Goal: Task Accomplishment & Management: Complete application form

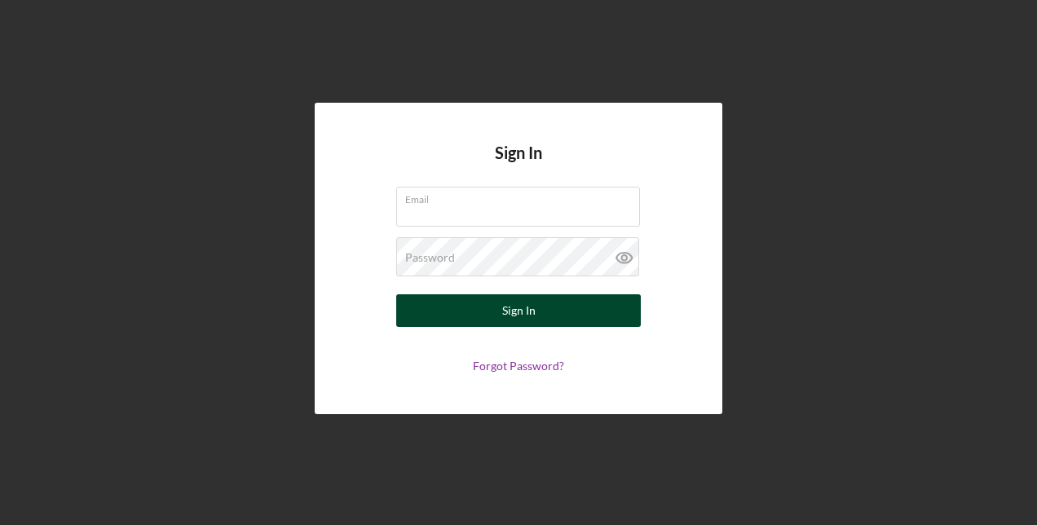
type input "[EMAIL_ADDRESS][DOMAIN_NAME]"
click at [548, 317] on button "Sign In" at bounding box center [518, 310] width 245 height 33
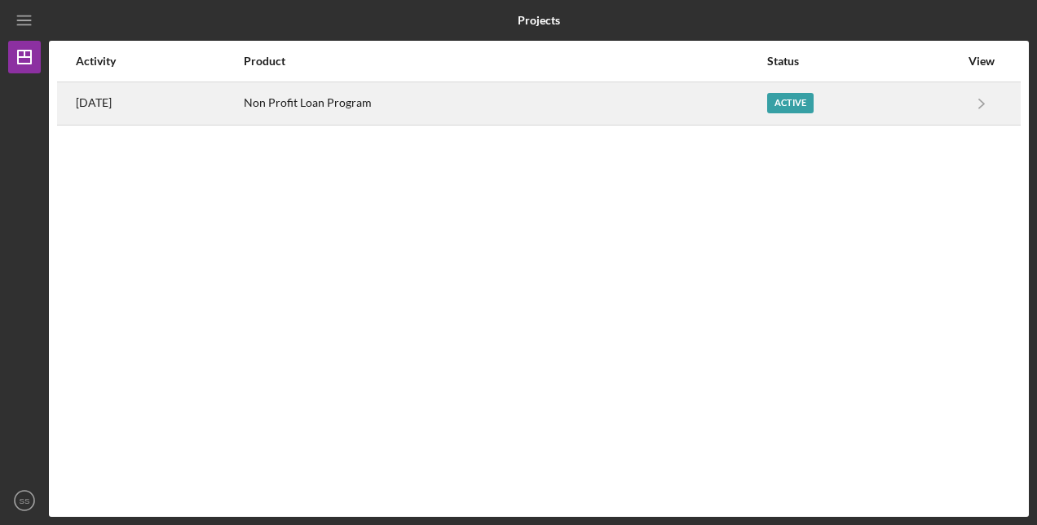
click at [652, 110] on div "Non Profit Loan Program" at bounding box center [505, 103] width 522 height 41
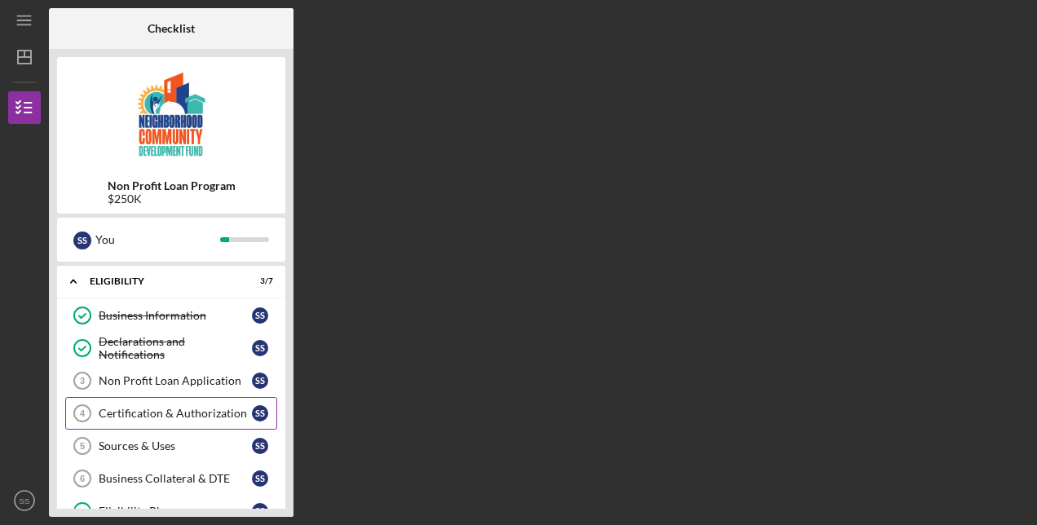
click at [166, 413] on div "Certification & Authorization" at bounding box center [175, 413] width 153 height 13
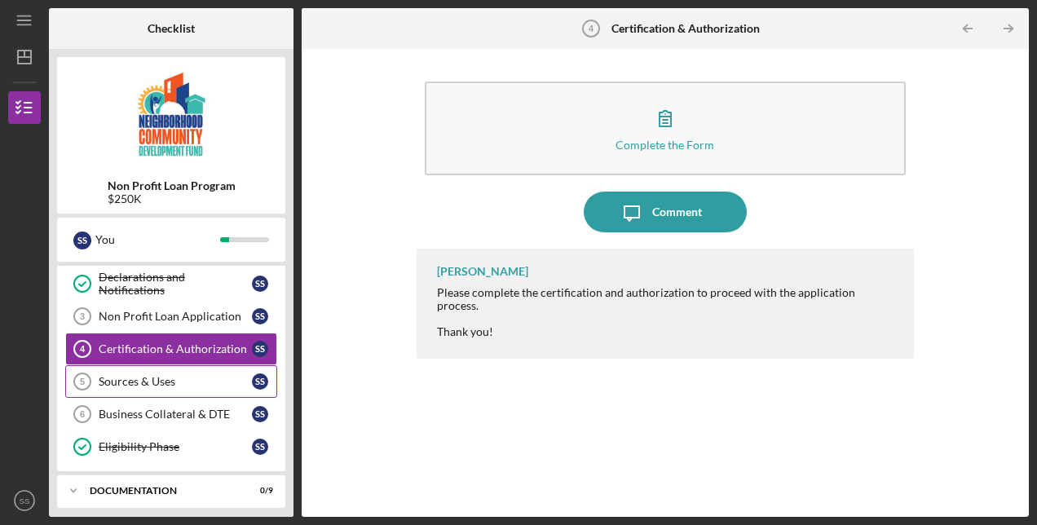
scroll to position [67, 0]
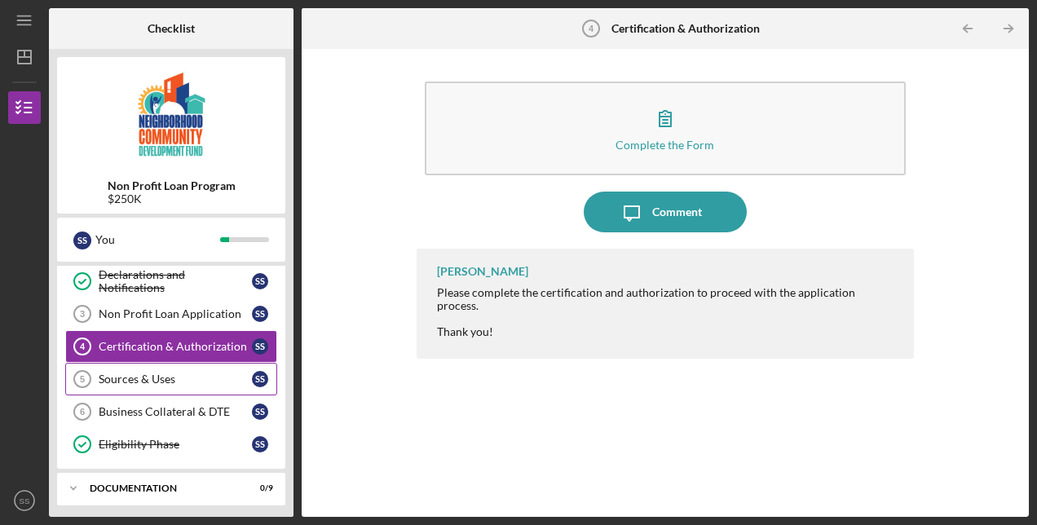
click at [162, 374] on div "Sources & Uses" at bounding box center [175, 379] width 153 height 13
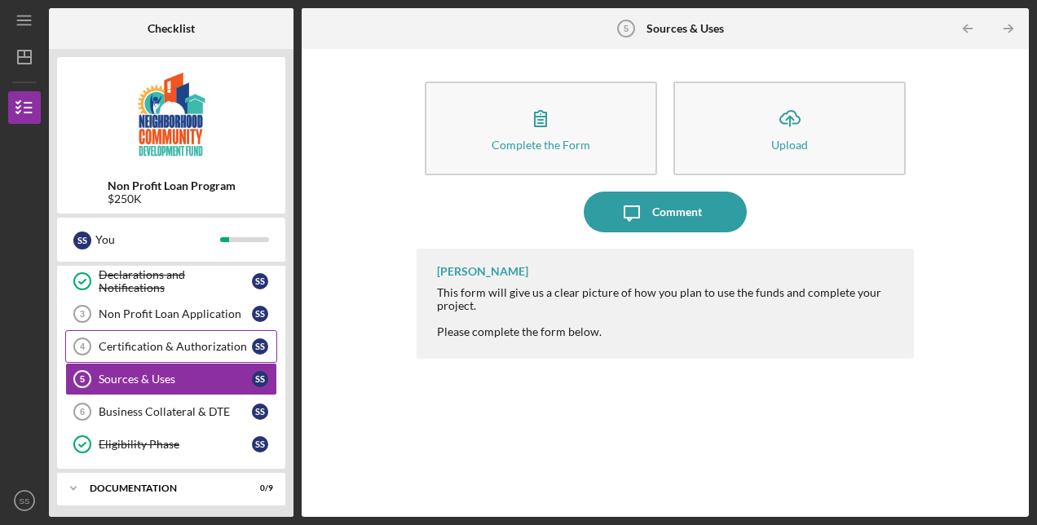
click at [170, 343] on div "Certification & Authorization" at bounding box center [175, 346] width 153 height 13
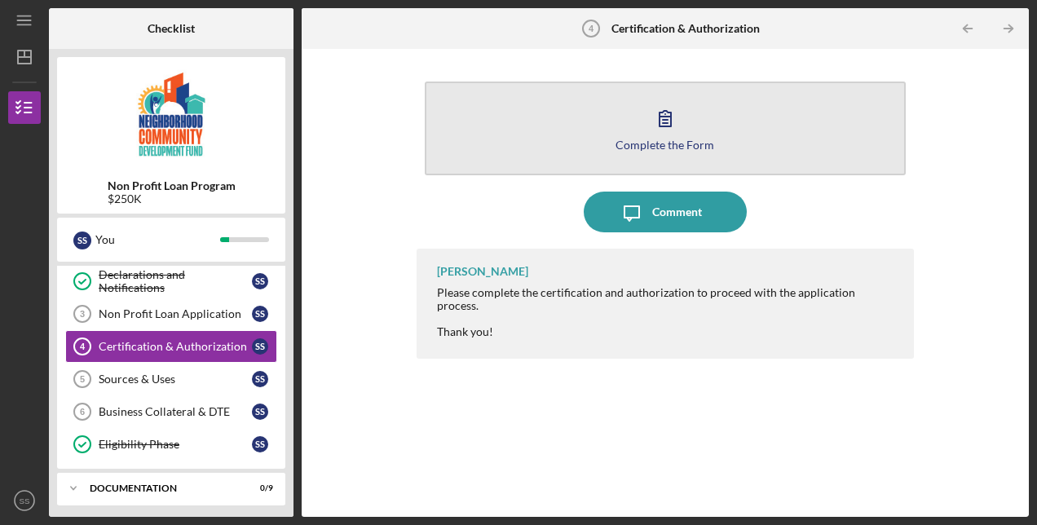
click at [668, 114] on icon "button" at bounding box center [665, 118] width 41 height 41
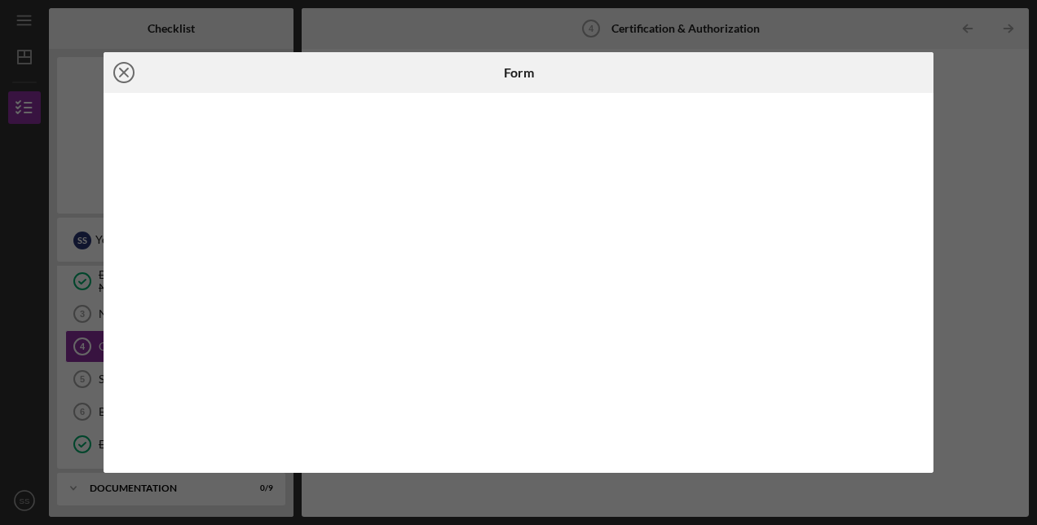
click at [125, 75] on icon "Icon/Close" at bounding box center [124, 72] width 41 height 41
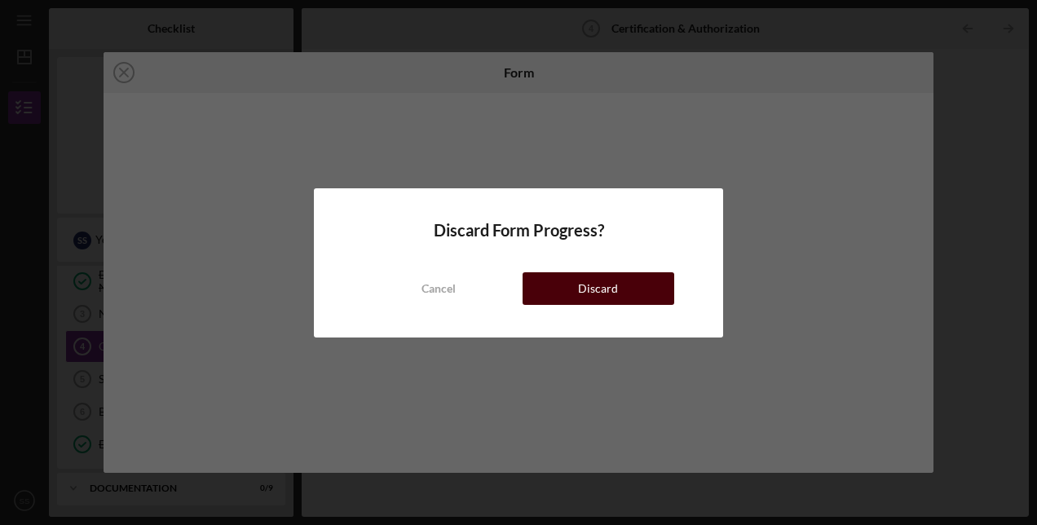
click at [620, 294] on button "Discard" at bounding box center [599, 288] width 152 height 33
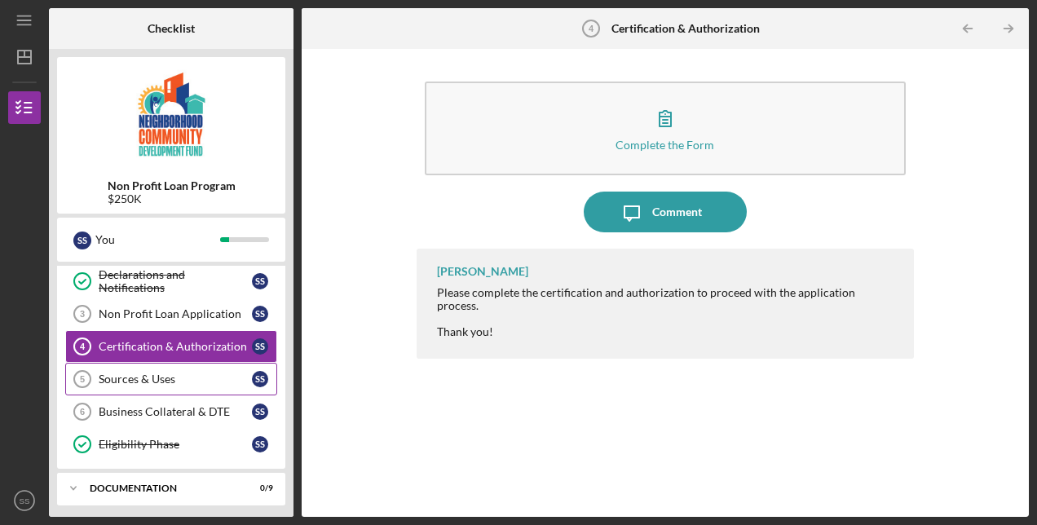
click at [133, 369] on link "Sources & Uses 5 Sources & Uses S S" at bounding box center [171, 379] width 212 height 33
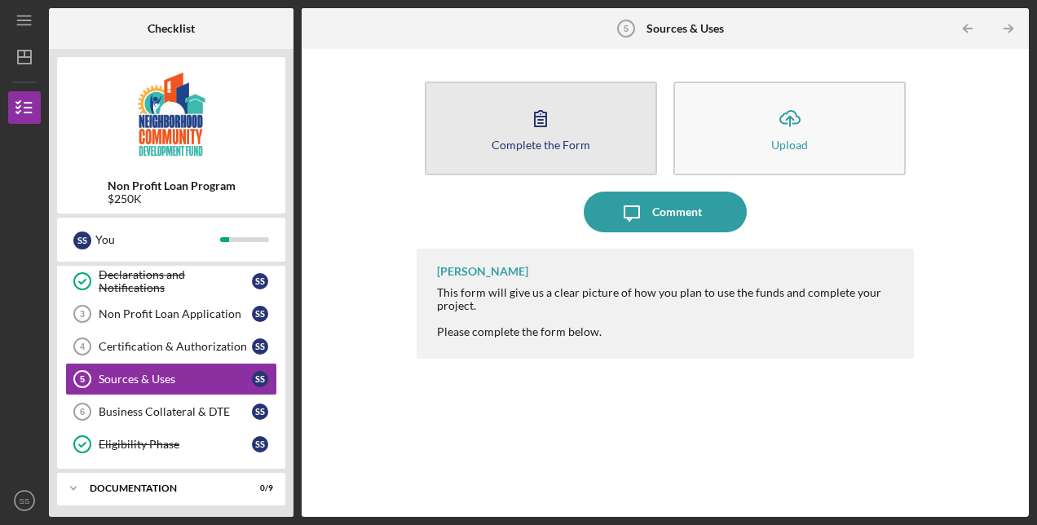
click at [573, 127] on button "Complete the Form Form" at bounding box center [541, 129] width 232 height 94
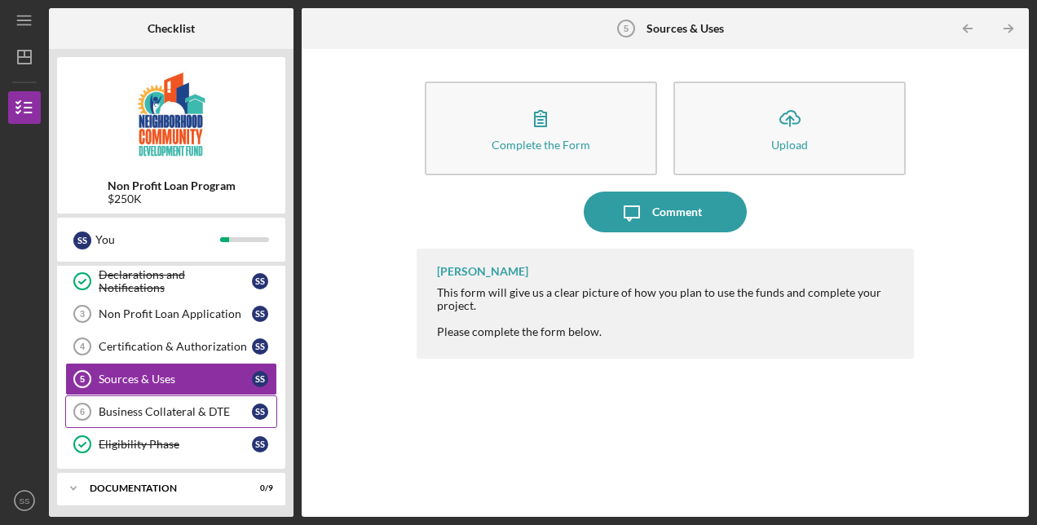
click at [135, 414] on div "Business Collateral & DTE" at bounding box center [175, 411] width 153 height 13
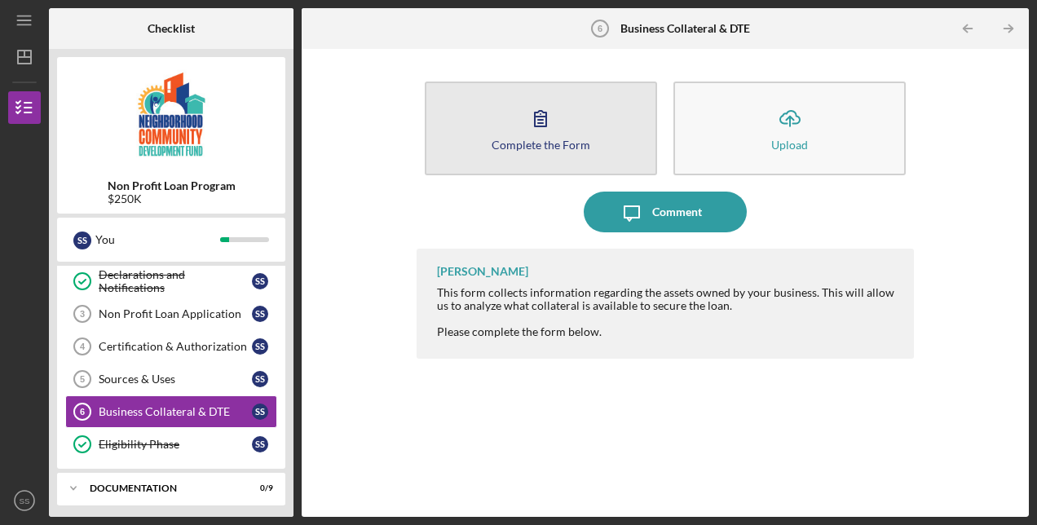
click at [541, 91] on button "Complete the Form Form" at bounding box center [541, 129] width 232 height 94
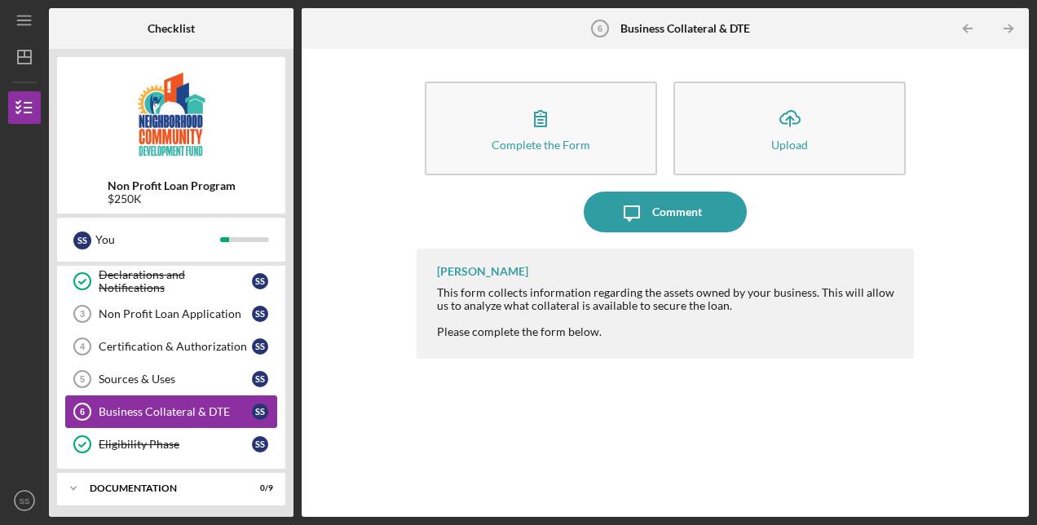
scroll to position [68, 0]
click at [129, 483] on div "Documentation" at bounding box center [177, 488] width 175 height 10
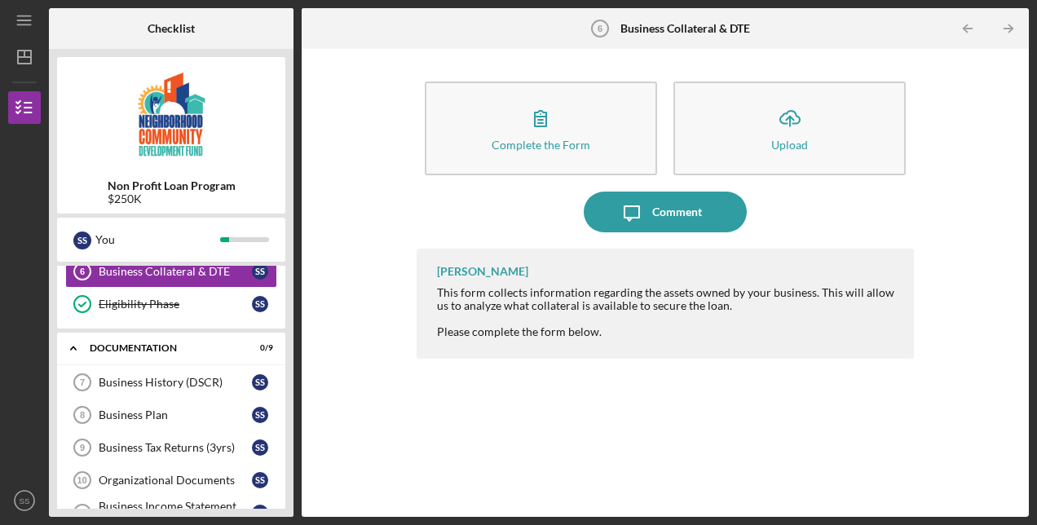
scroll to position [199, 0]
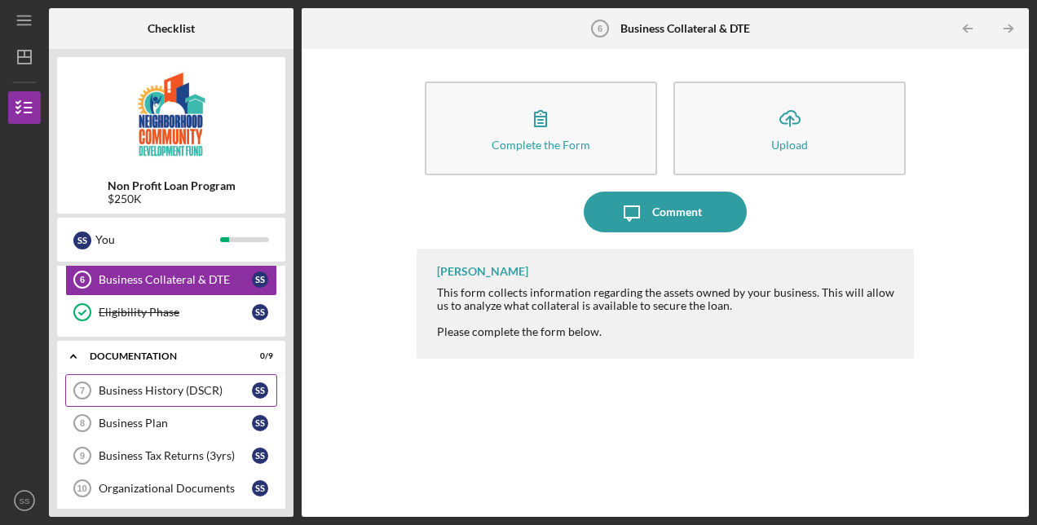
click at [133, 386] on div "Business History (DSCR)" at bounding box center [175, 390] width 153 height 13
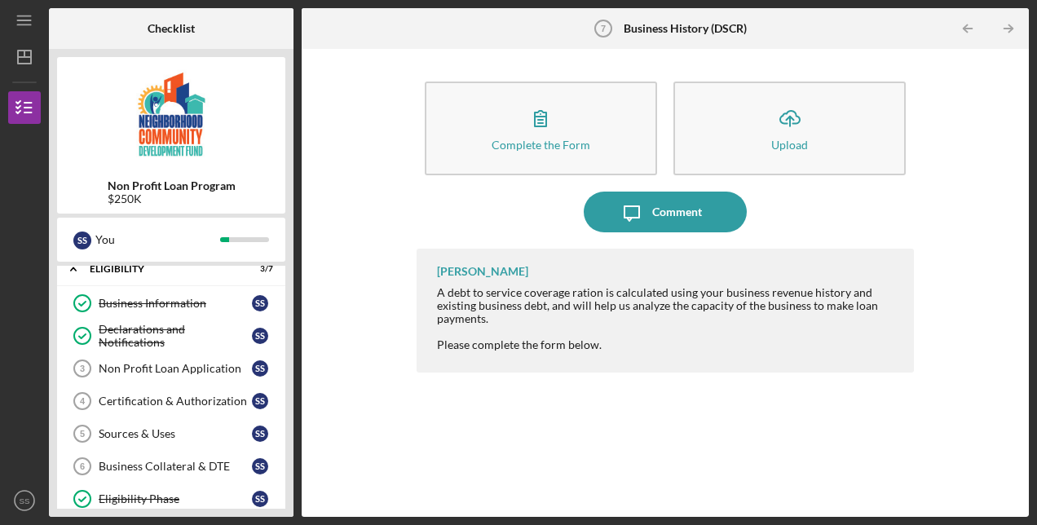
scroll to position [3, 0]
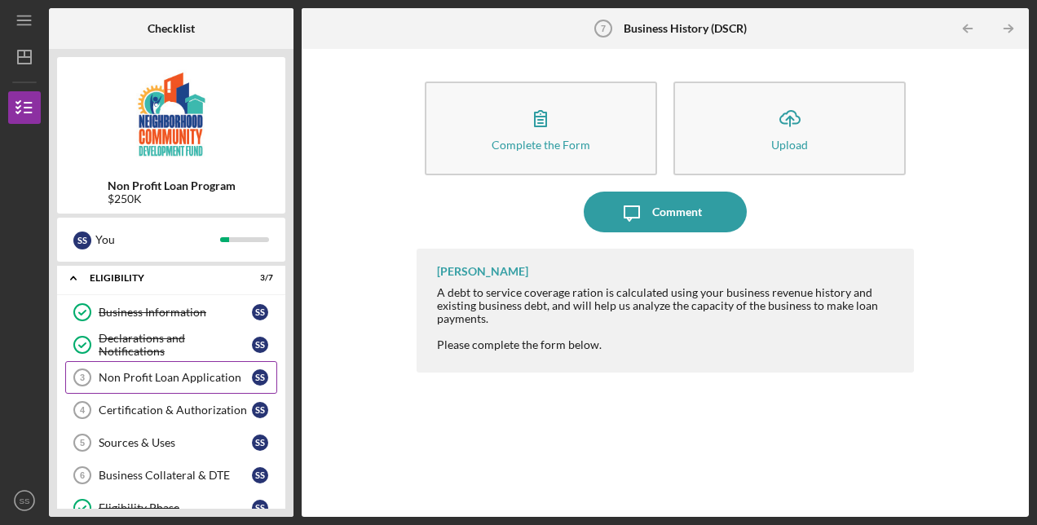
click at [192, 378] on div "Non Profit Loan Application" at bounding box center [175, 377] width 153 height 13
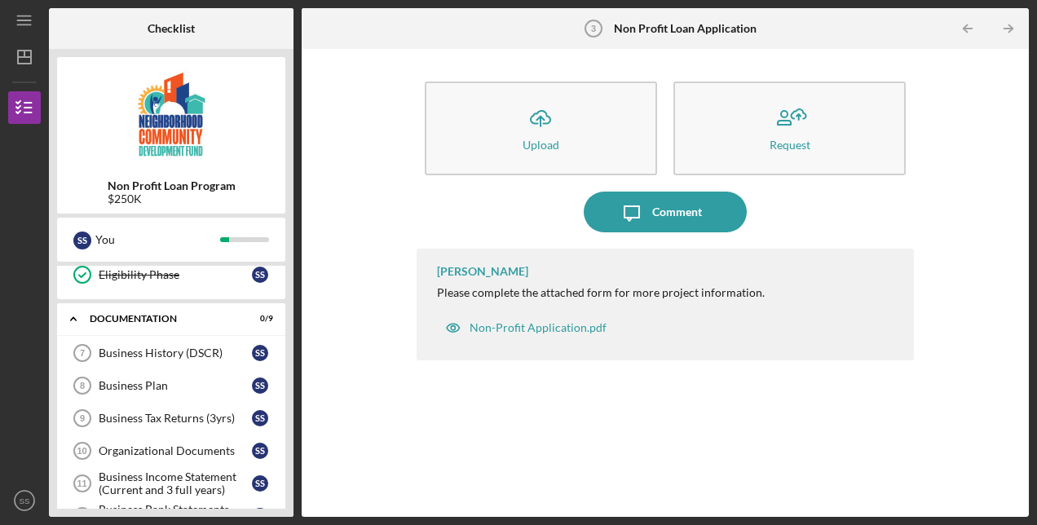
scroll to position [240, 0]
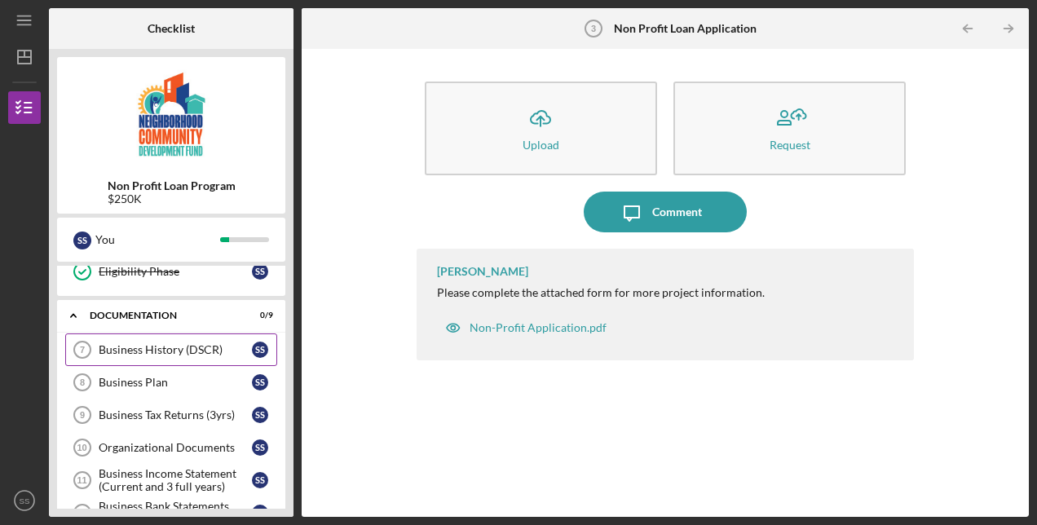
click at [139, 346] on div "Business History (DSCR)" at bounding box center [175, 349] width 153 height 13
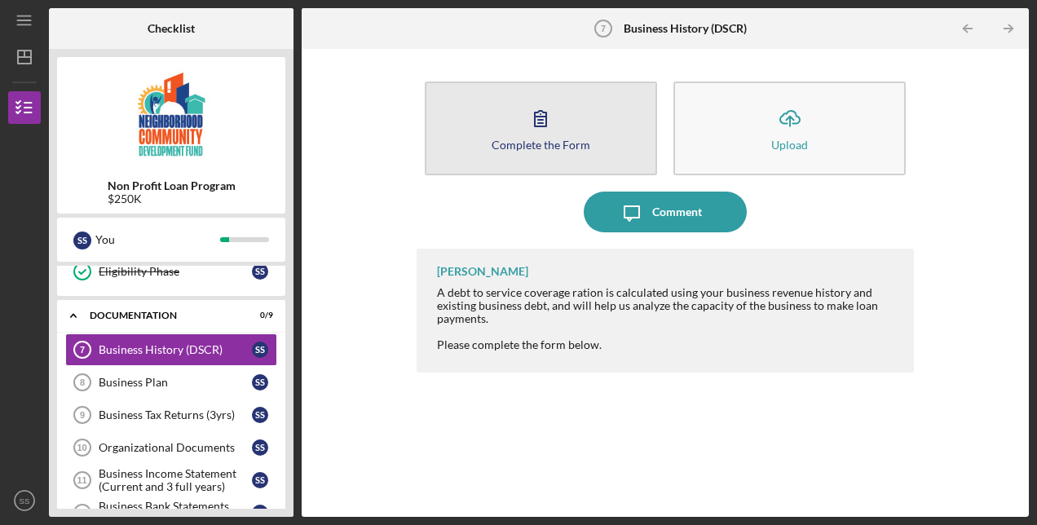
click at [591, 130] on button "Complete the Form Form" at bounding box center [541, 129] width 232 height 94
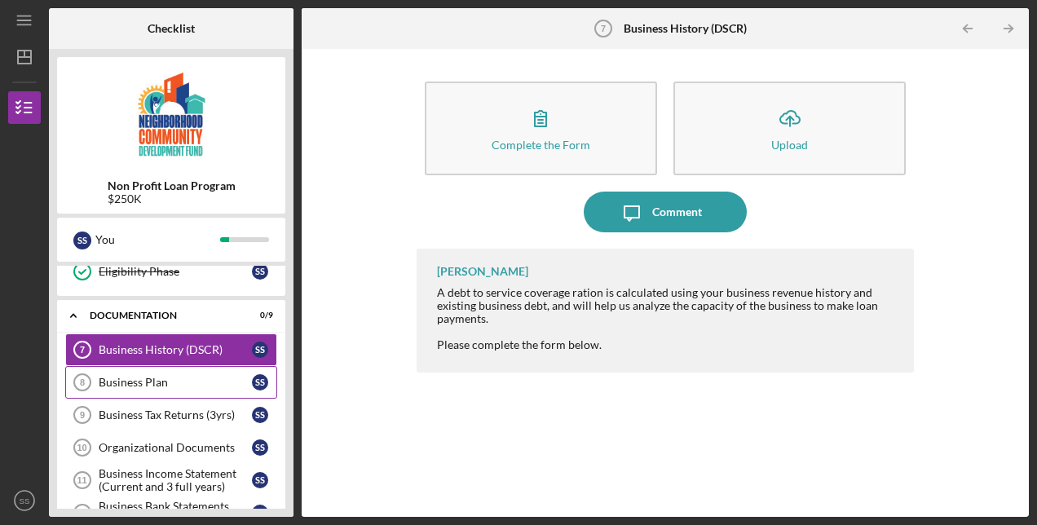
click at [135, 380] on div "Business Plan" at bounding box center [175, 382] width 153 height 13
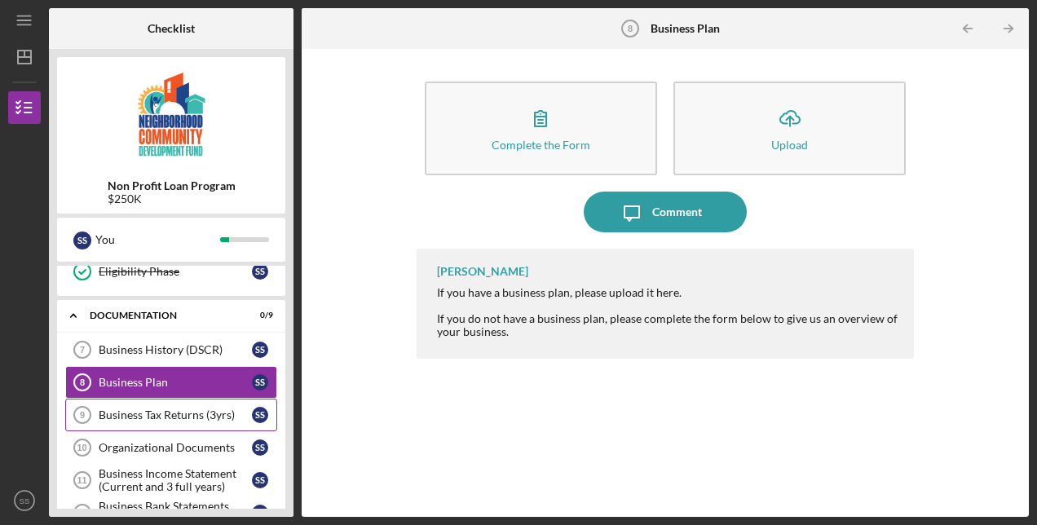
click at [124, 416] on div "Business Tax Returns (3yrs)" at bounding box center [175, 415] width 153 height 13
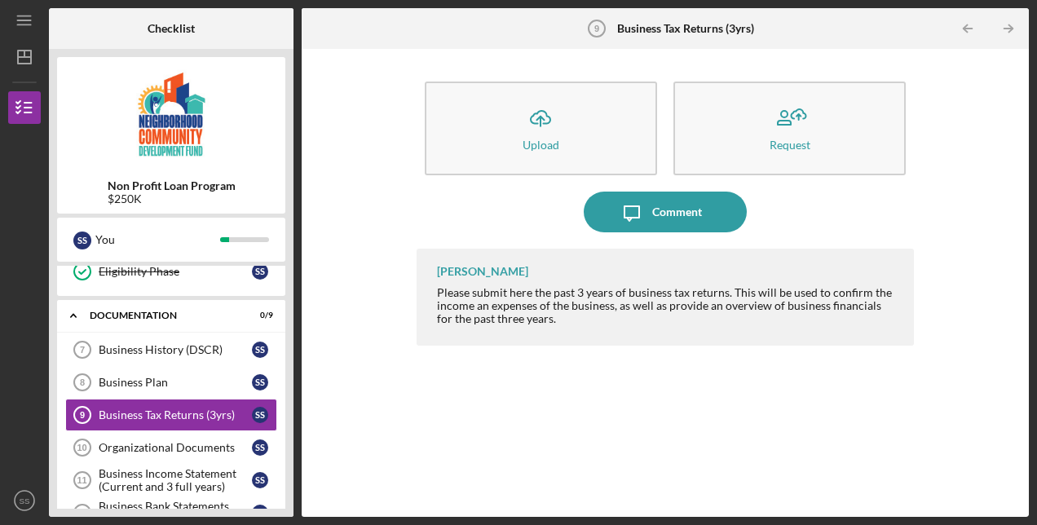
click at [380, 183] on div "Icon/Upload Upload Request Icon/Message Comment [PERSON_NAME] Please submit her…" at bounding box center [665, 283] width 711 height 452
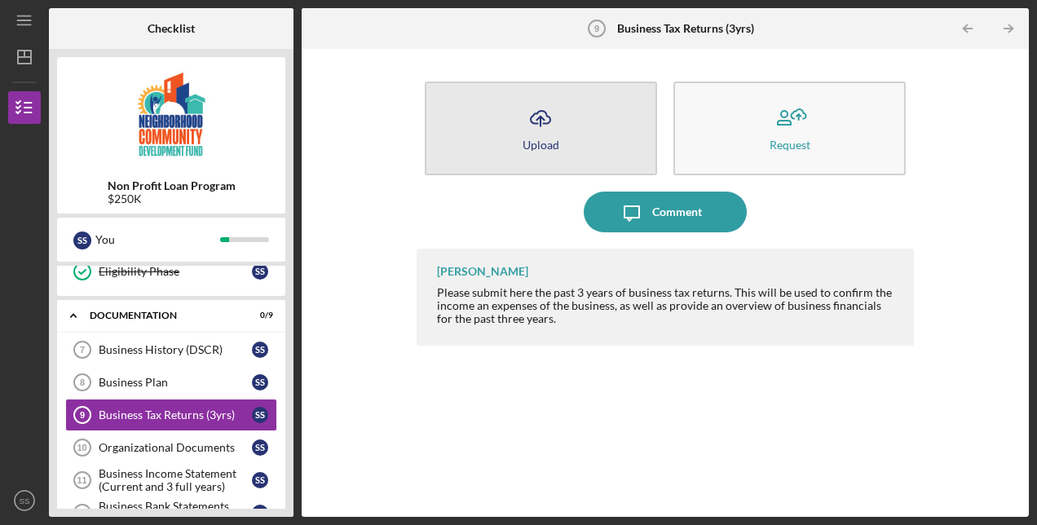
click at [549, 139] on div "Upload" at bounding box center [541, 145] width 37 height 12
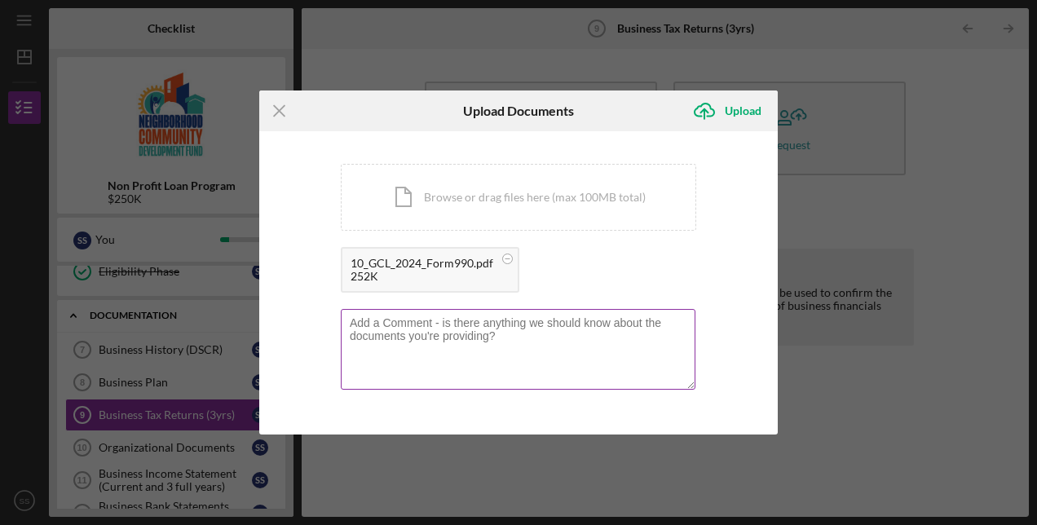
click at [442, 338] on textarea at bounding box center [518, 349] width 355 height 80
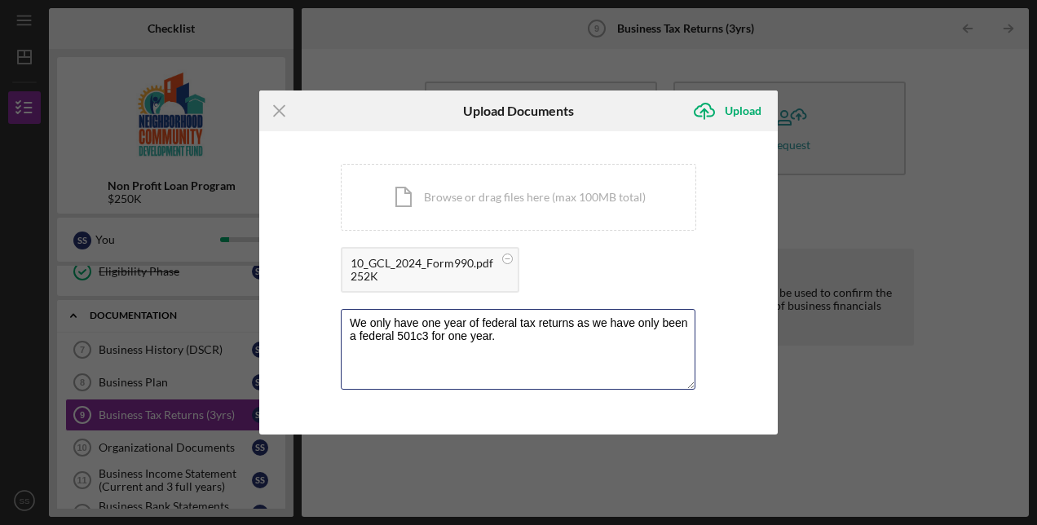
type textarea "We only have one year of federal tax returns as we have only been a federal 501…"
click at [741, 345] on div "You're uploading documents related to Business Tax Returns (3yrs) . Icon/Docume…" at bounding box center [518, 282] width 519 height 303
click at [739, 114] on div "Upload" at bounding box center [743, 111] width 37 height 33
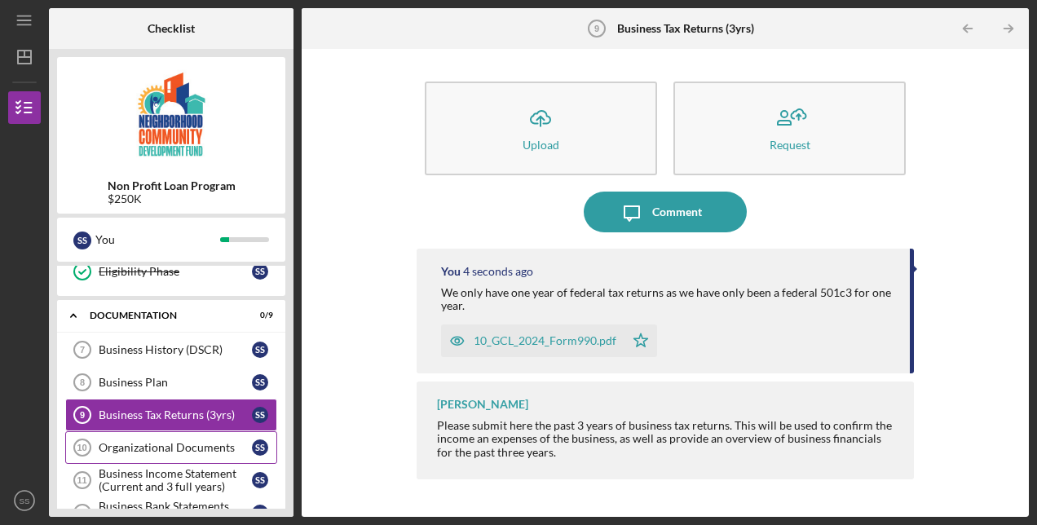
click at [129, 445] on div "Organizational Documents" at bounding box center [175, 447] width 153 height 13
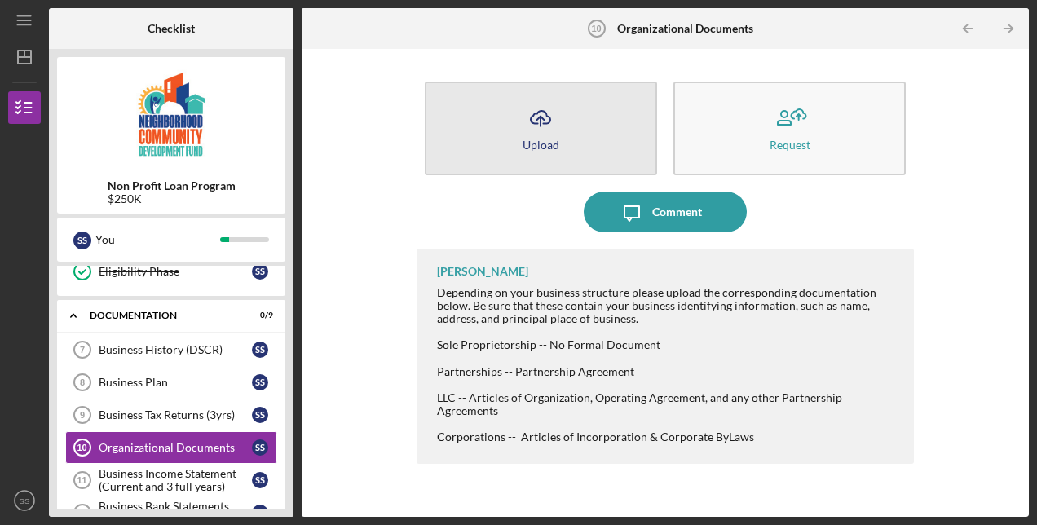
click at [553, 122] on icon "Icon/Upload" at bounding box center [540, 118] width 41 height 41
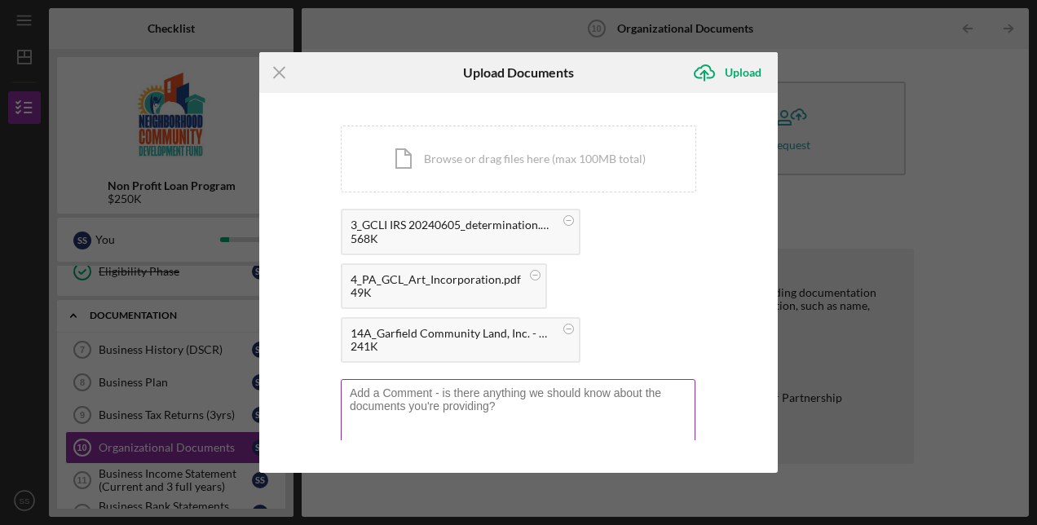
click at [508, 410] on textarea at bounding box center [518, 419] width 355 height 80
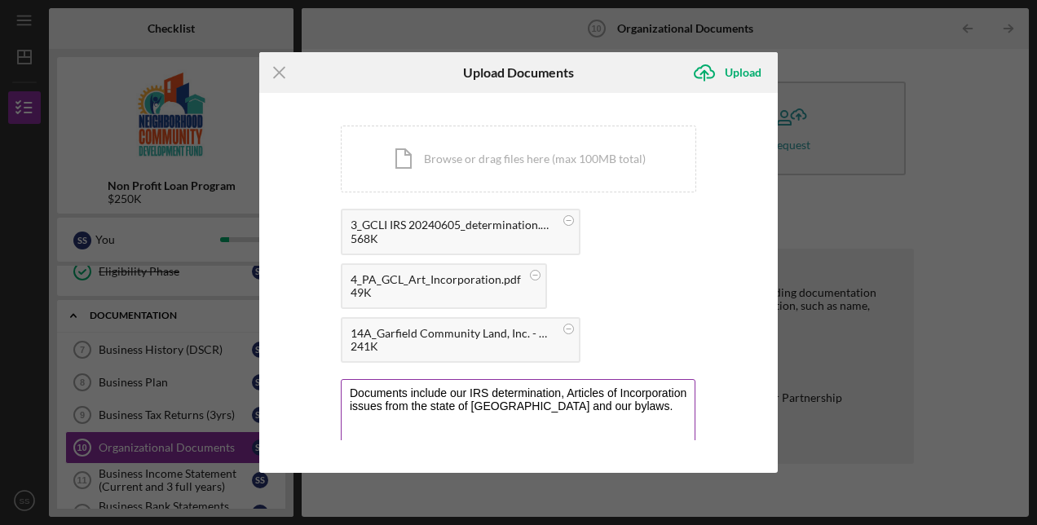
click at [524, 407] on textarea "Documents include our IRS determination, Articles of Incorporation issues from …" at bounding box center [518, 419] width 355 height 80
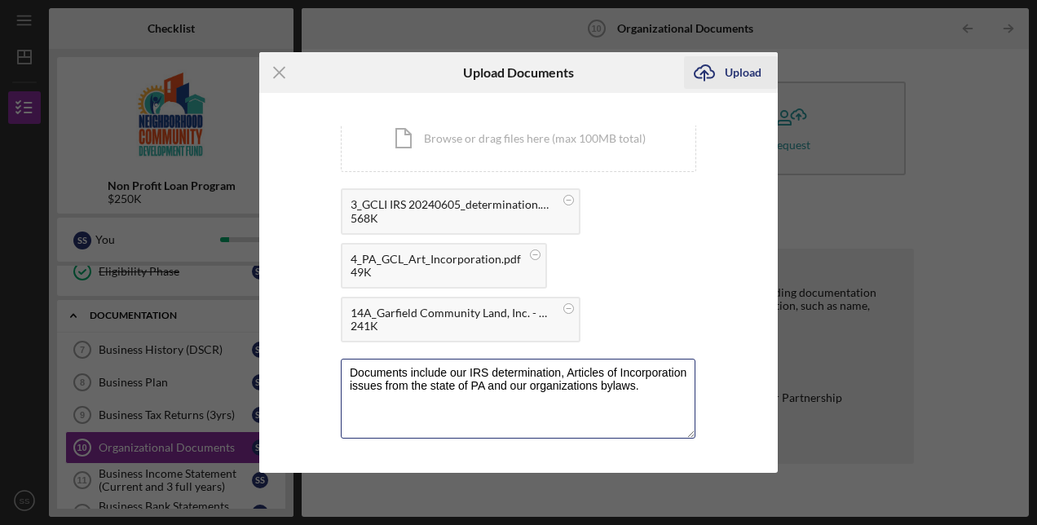
type textarea "Documents include our IRS determination, Articles of Incorporation issues from …"
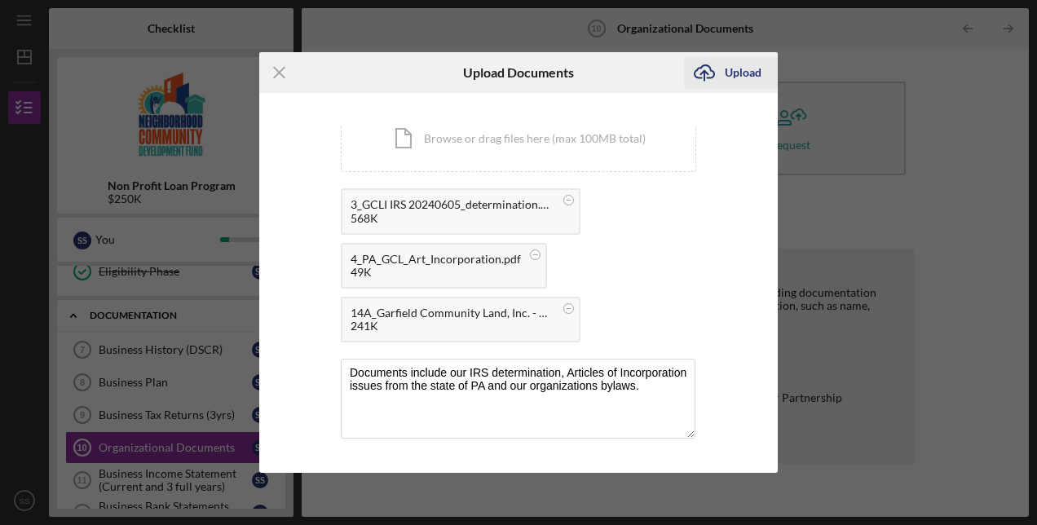
click at [739, 70] on div "Upload" at bounding box center [743, 72] width 37 height 33
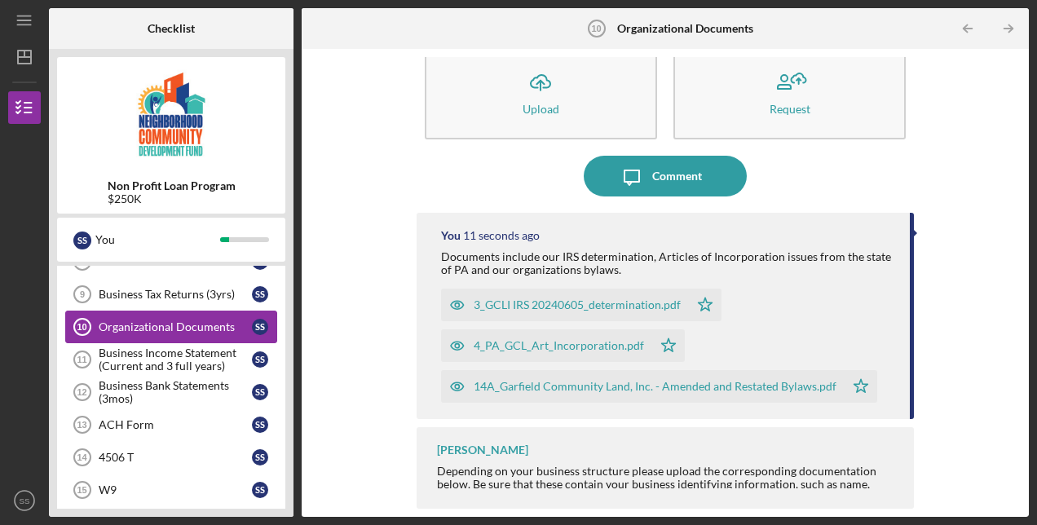
scroll to position [365, 0]
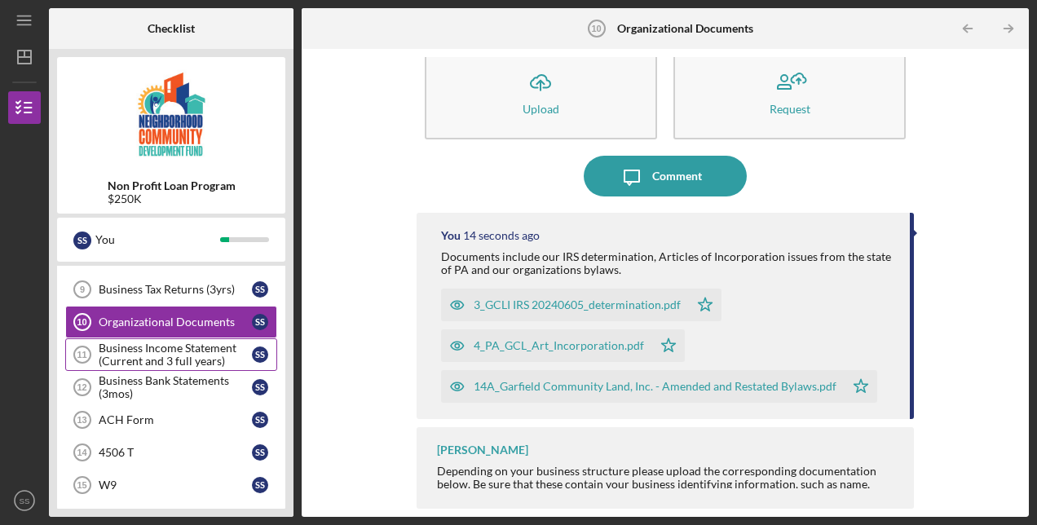
click at [175, 352] on div "Business Income Statement (Current and 3 full years)" at bounding box center [175, 355] width 153 height 26
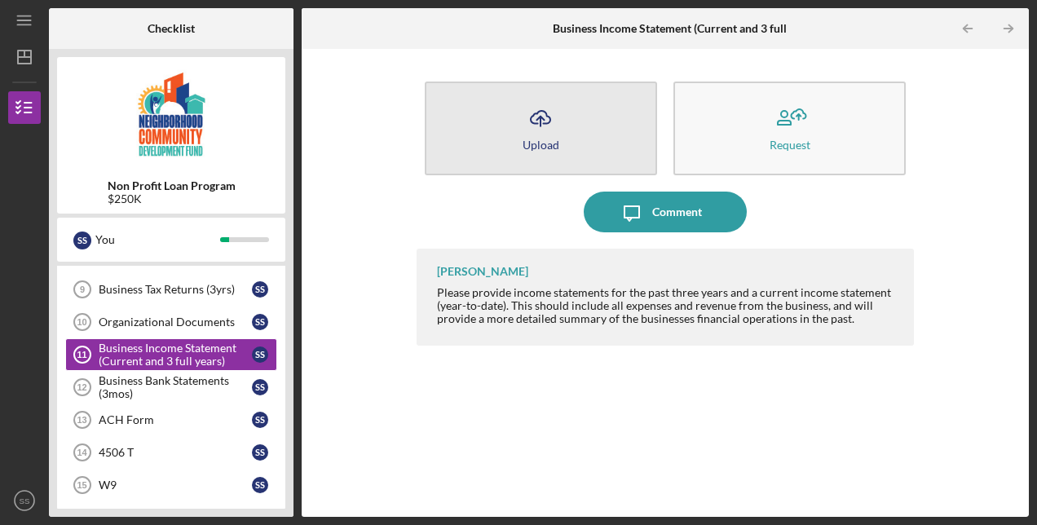
click at [599, 123] on button "Icon/Upload Upload" at bounding box center [541, 129] width 232 height 94
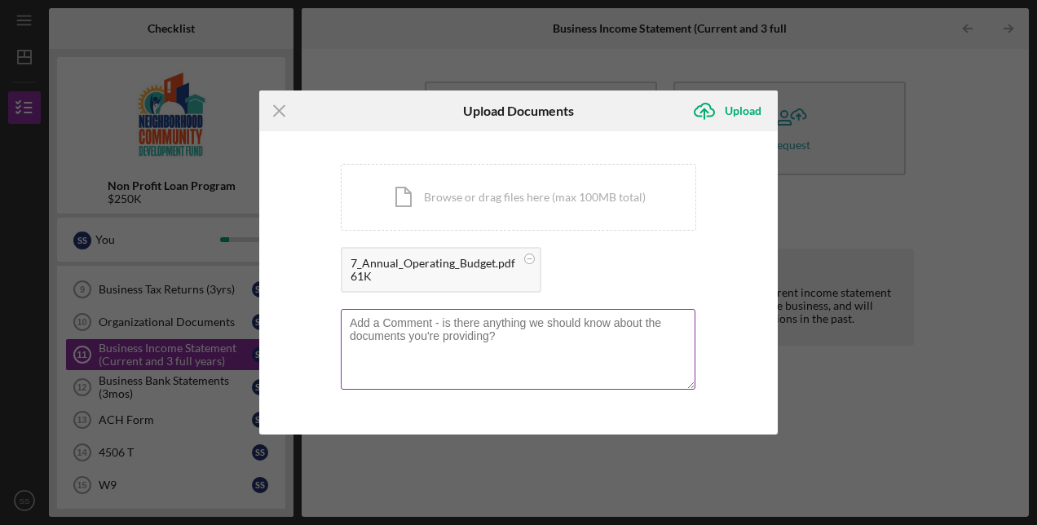
click at [537, 346] on textarea at bounding box center [518, 349] width 355 height 80
click at [470, 337] on textarea "Given we do not currently have regular income or expenses we keep a single tabu…" at bounding box center [518, 349] width 355 height 80
click at [589, 338] on textarea "Given we do not currently have regular income or expenses we keep a single runn…" at bounding box center [518, 349] width 355 height 80
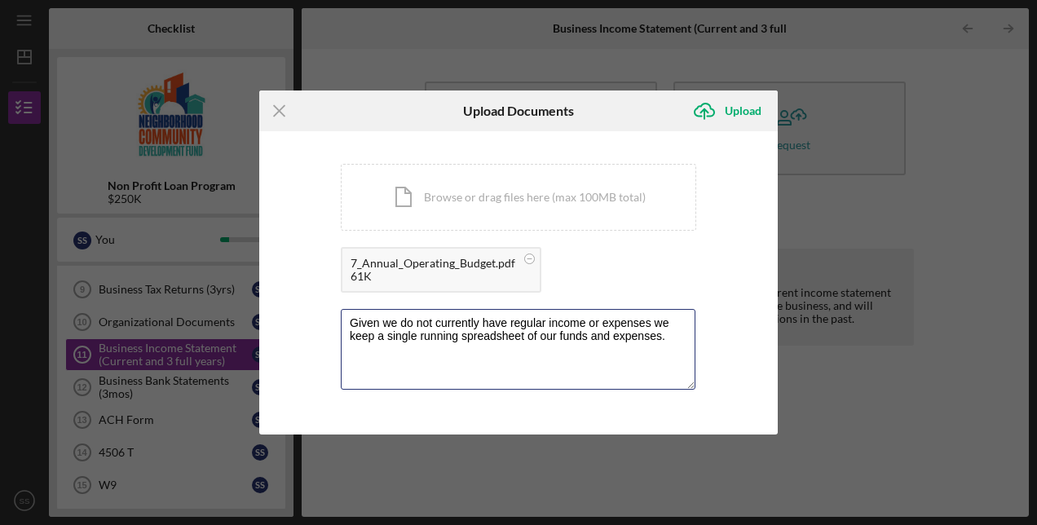
type textarea "Given we do not currently have regular income or expenses we keep a single runn…"
click at [719, 336] on div "You're uploading documents related to Business Income Statement (Current and 3 …" at bounding box center [518, 282] width 519 height 303
click at [742, 113] on div "Upload" at bounding box center [743, 111] width 37 height 33
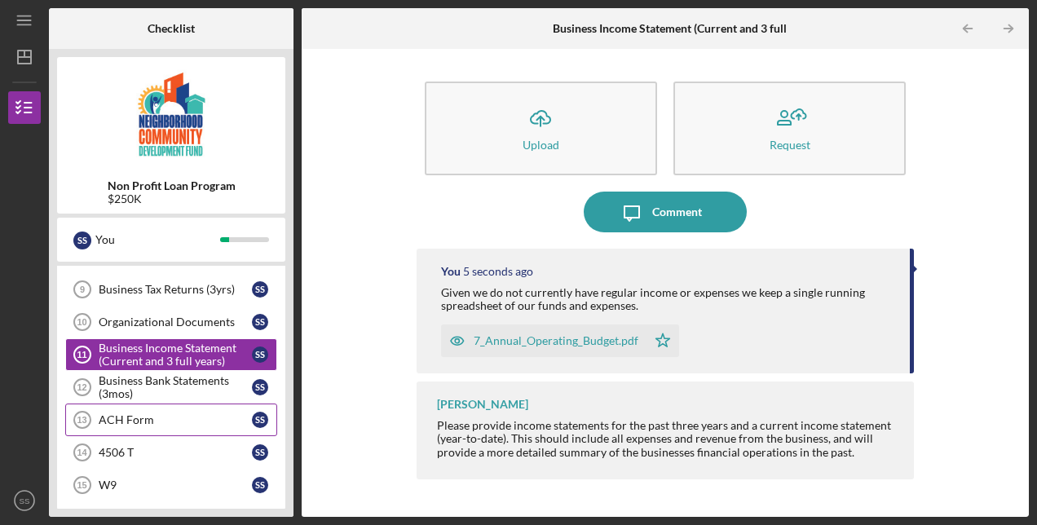
click at [130, 413] on div "ACH Form" at bounding box center [175, 419] width 153 height 13
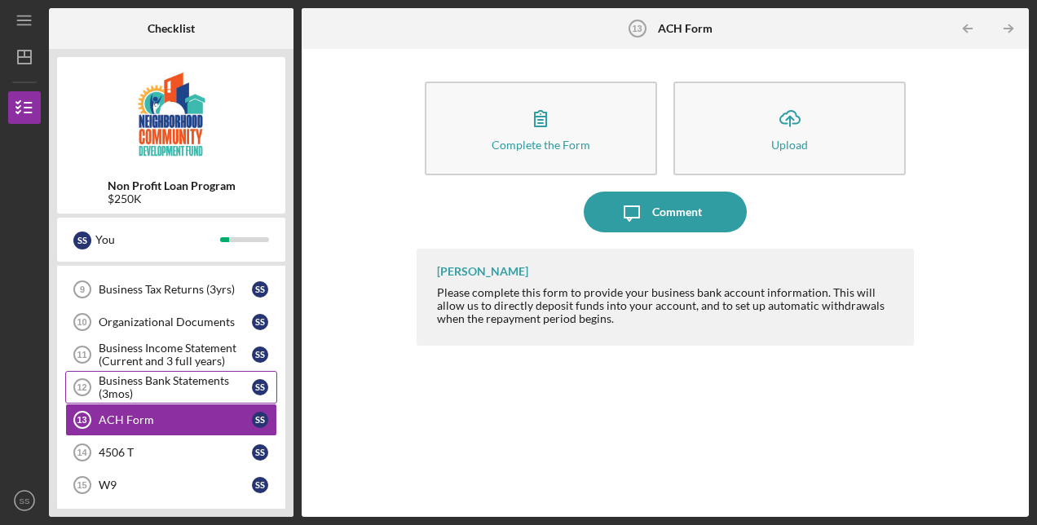
click at [178, 374] on div "Business Bank Statements (3mos)" at bounding box center [175, 387] width 153 height 26
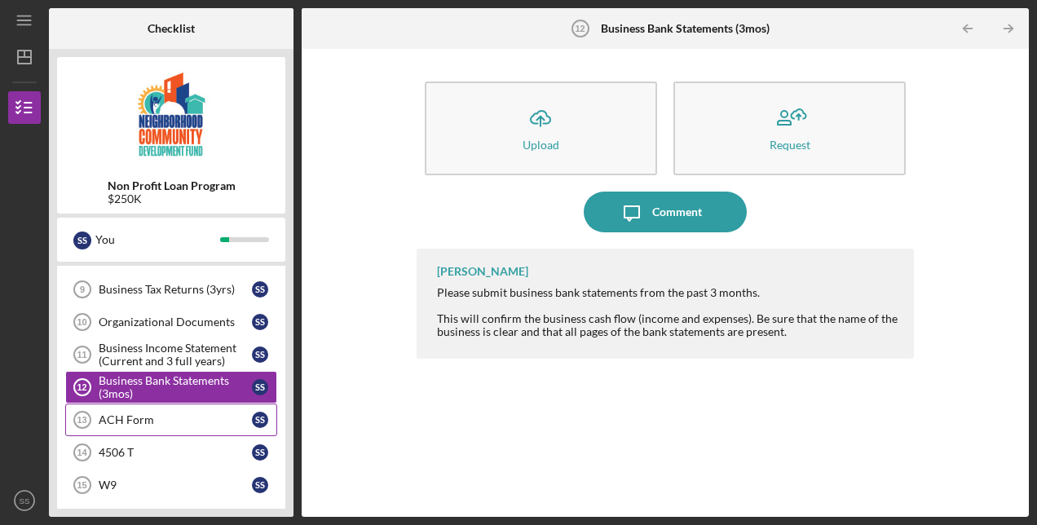
click at [145, 413] on div "ACH Form" at bounding box center [175, 419] width 153 height 13
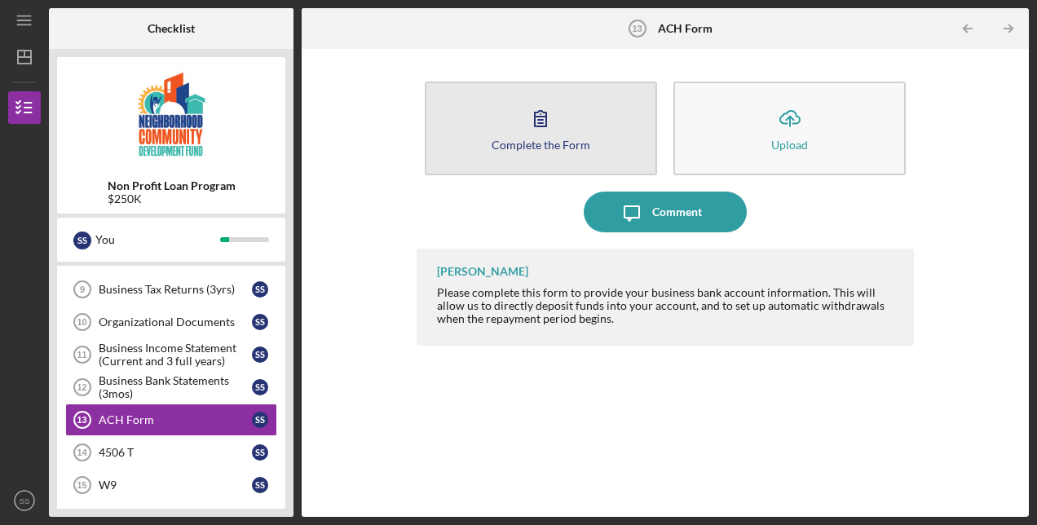
click at [569, 117] on button "Complete the Form Form" at bounding box center [541, 129] width 232 height 94
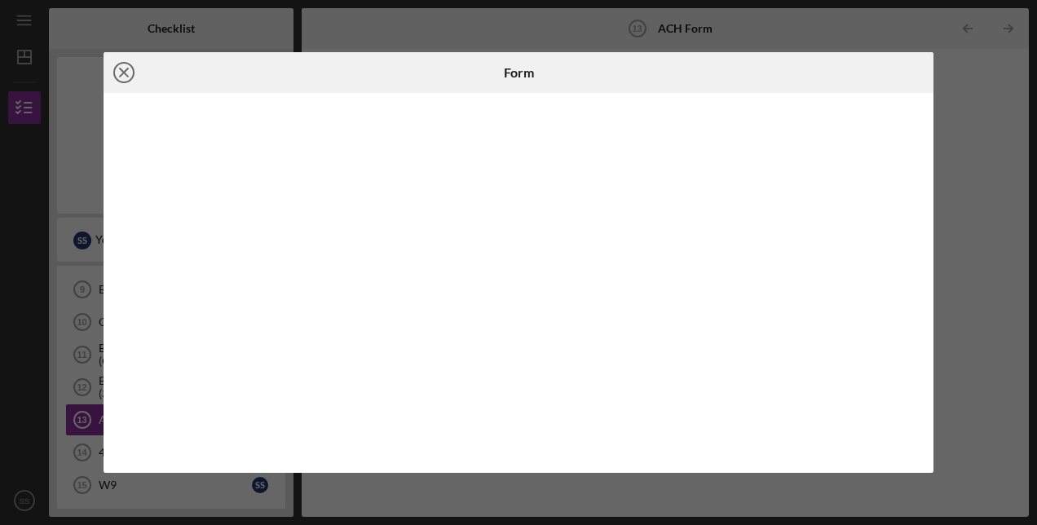
click at [121, 74] on icon "Icon/Close" at bounding box center [124, 72] width 41 height 41
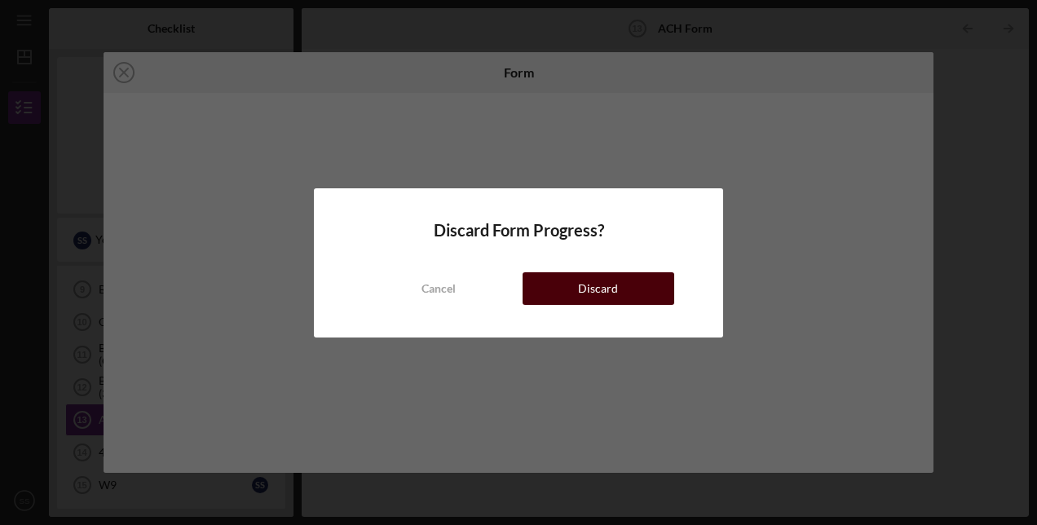
click at [608, 292] on div "Discard" at bounding box center [598, 288] width 40 height 33
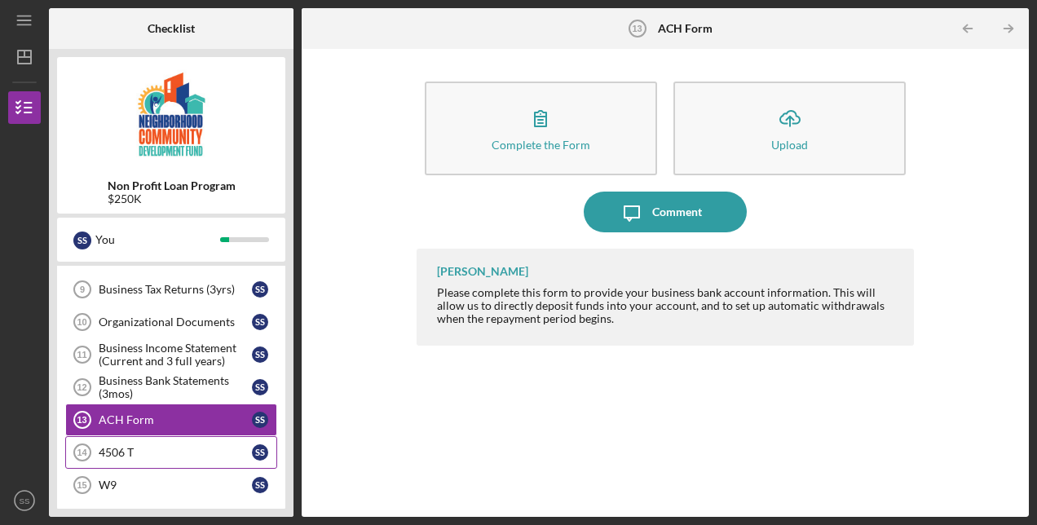
click at [119, 446] on div "4506 T" at bounding box center [175, 452] width 153 height 13
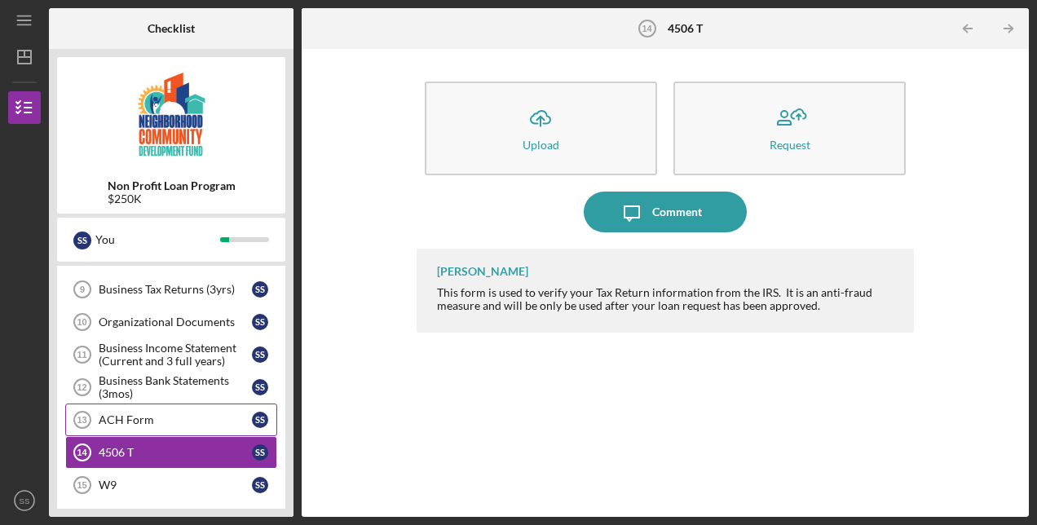
click at [132, 413] on div "ACH Form" at bounding box center [175, 419] width 153 height 13
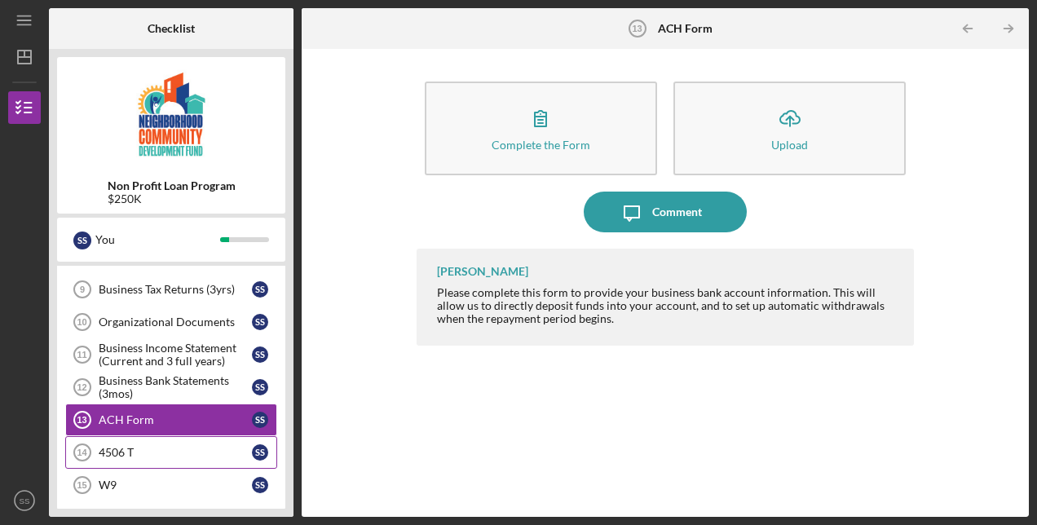
click at [122, 436] on link "4506 T 14 4506 T S S" at bounding box center [171, 452] width 212 height 33
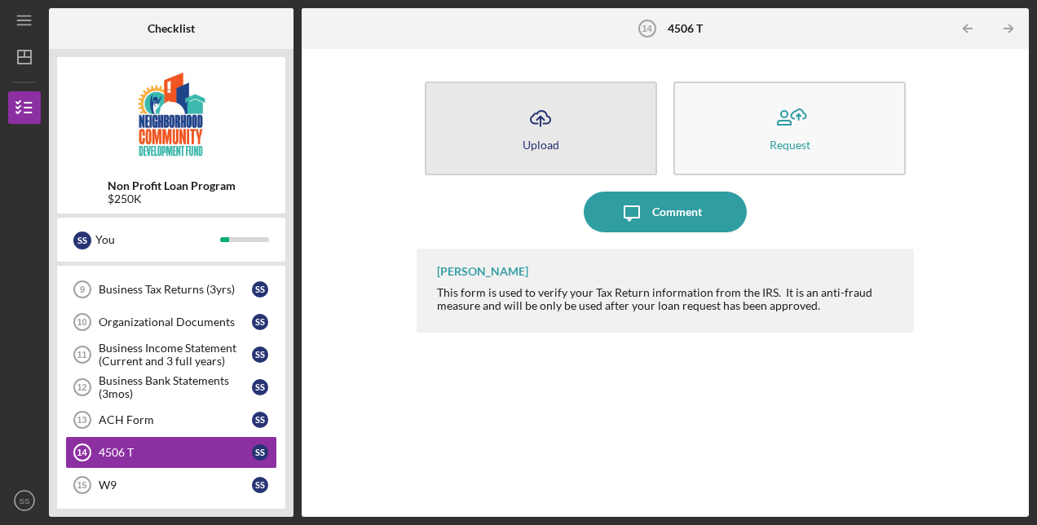
click at [550, 113] on icon "Icon/Upload" at bounding box center [540, 118] width 41 height 41
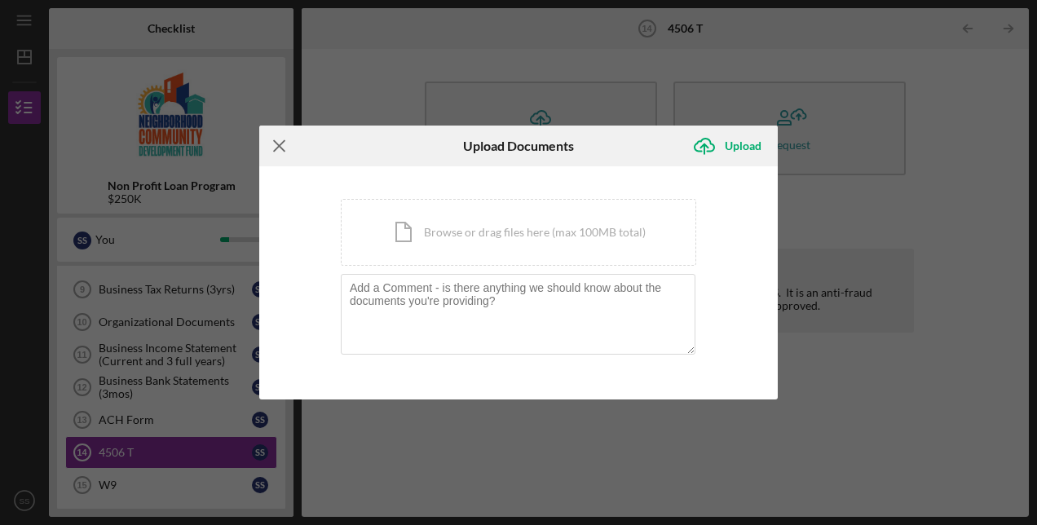
click at [277, 150] on icon "Icon/Menu Close" at bounding box center [279, 146] width 41 height 41
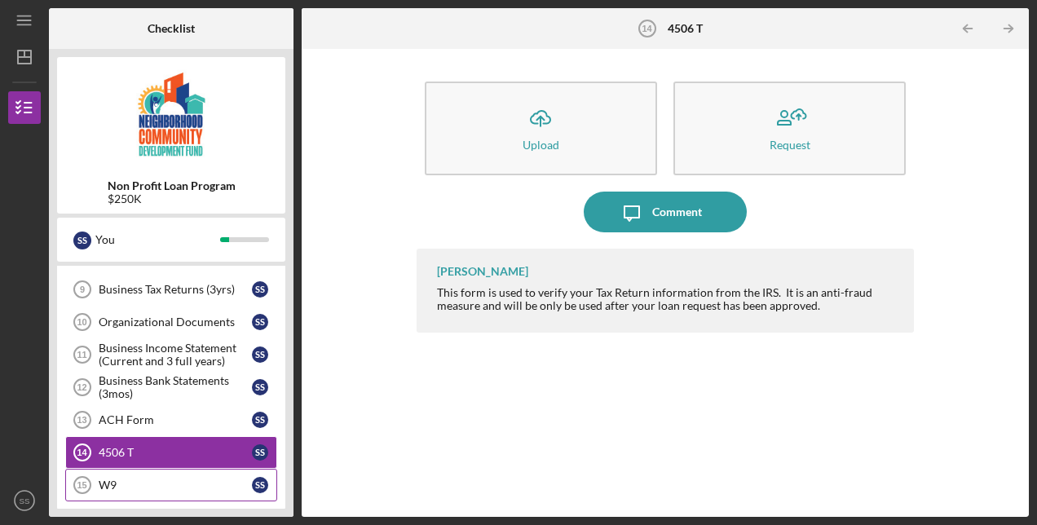
click at [113, 479] on div "W9" at bounding box center [175, 485] width 153 height 13
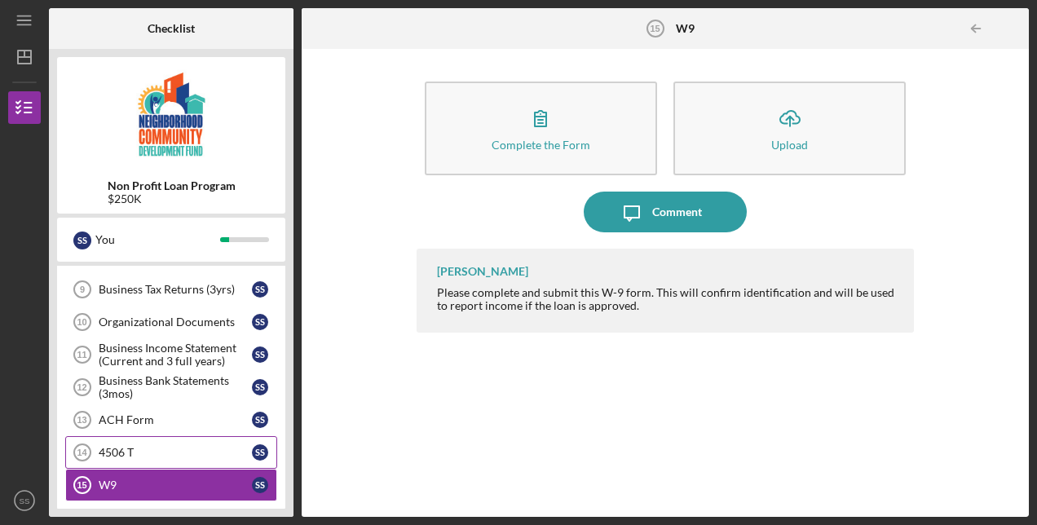
click at [126, 446] on div "4506 T" at bounding box center [175, 452] width 153 height 13
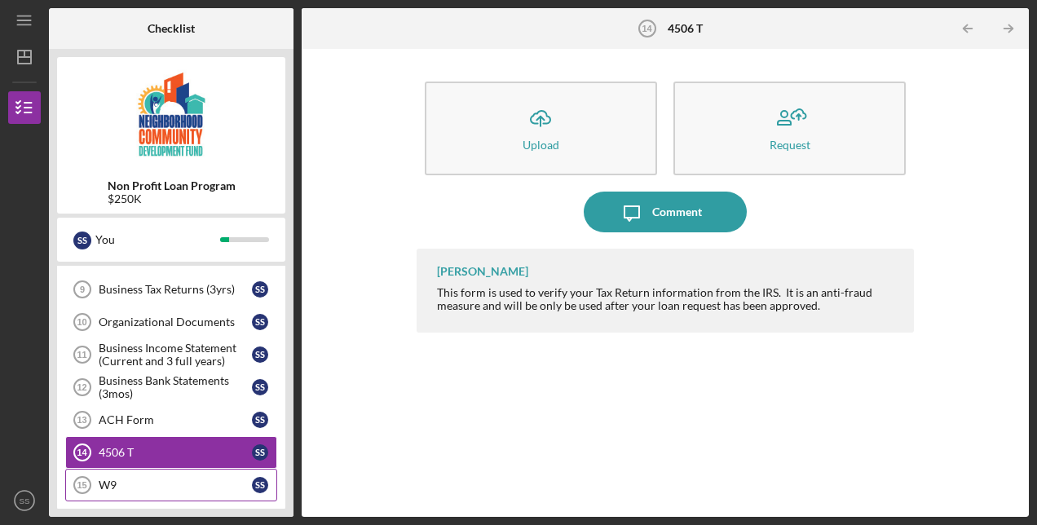
click at [134, 479] on div "W9" at bounding box center [175, 485] width 153 height 13
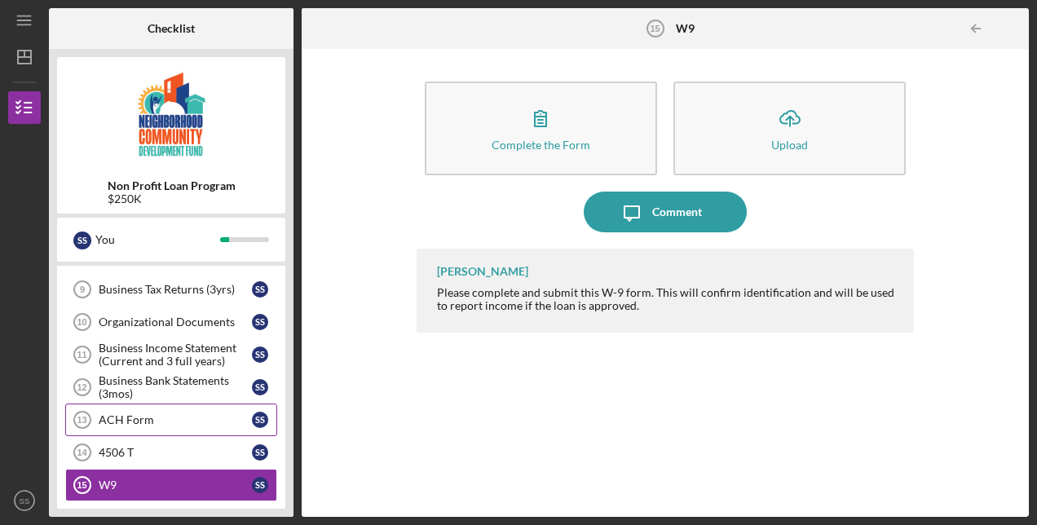
click at [152, 413] on div "ACH Form" at bounding box center [175, 419] width 153 height 13
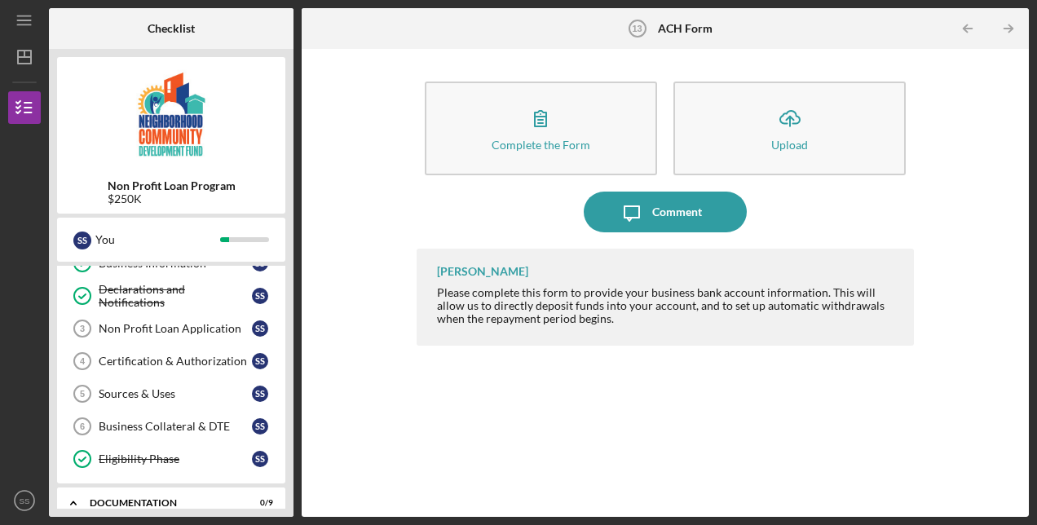
scroll to position [247, 0]
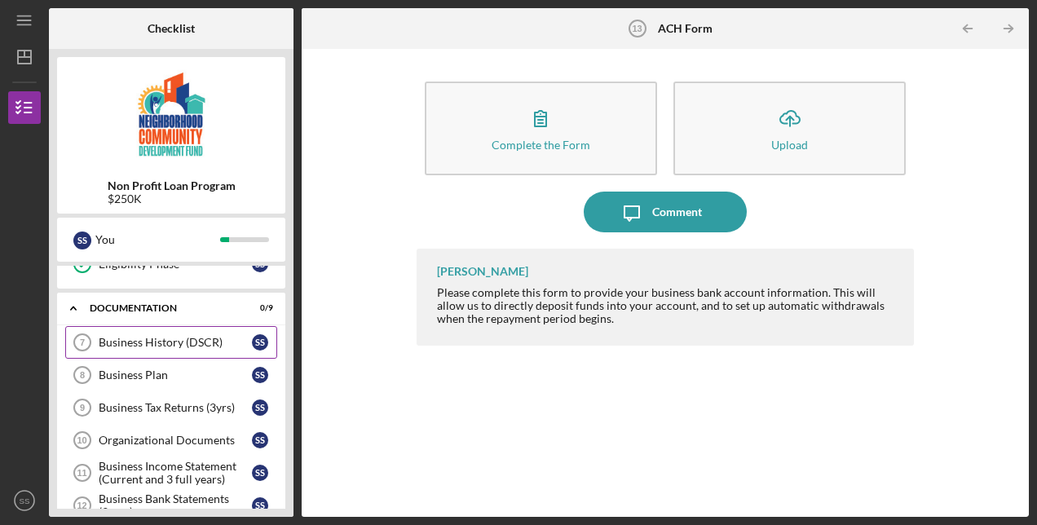
click at [196, 338] on div "Business History (DSCR)" at bounding box center [175, 342] width 153 height 13
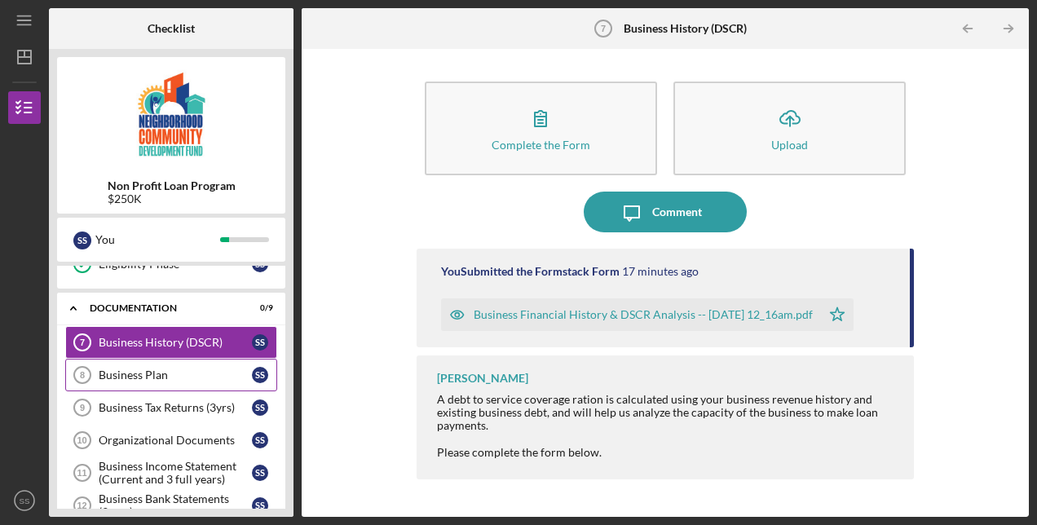
click at [158, 369] on div "Business Plan" at bounding box center [175, 375] width 153 height 13
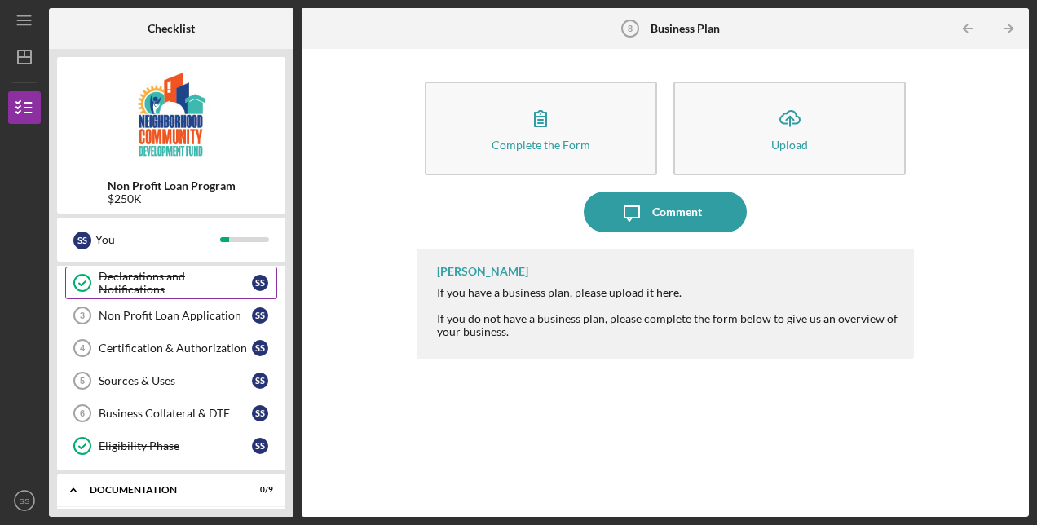
scroll to position [71, 0]
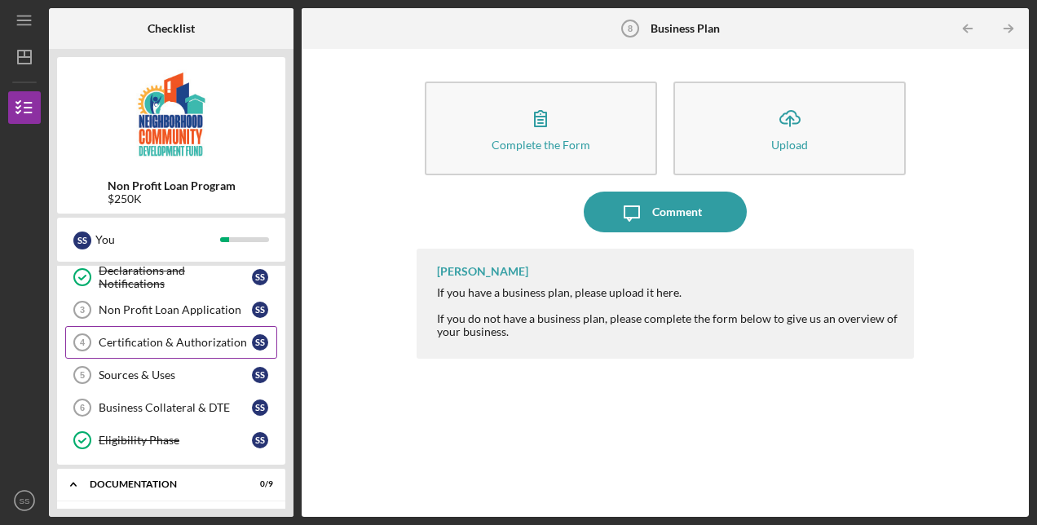
click at [188, 343] on div "Certification & Authorization" at bounding box center [175, 342] width 153 height 13
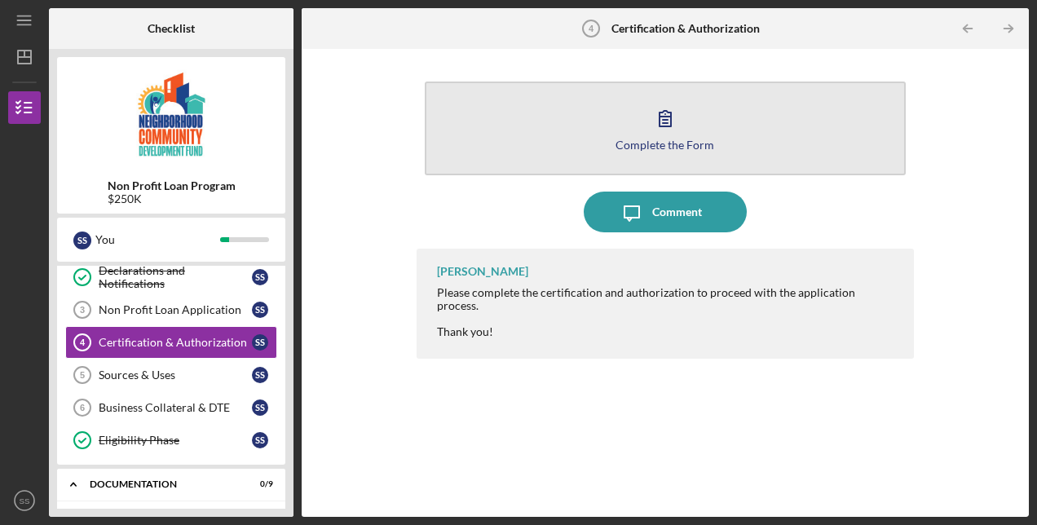
click at [710, 115] on button "Complete the Form Form" at bounding box center [665, 129] width 481 height 94
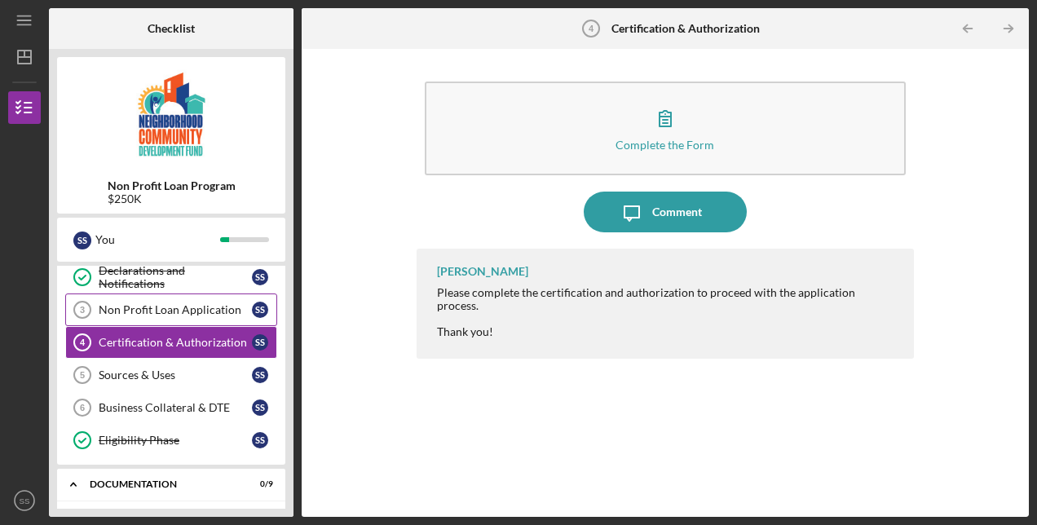
click at [180, 294] on link "Non Profit Loan Application 3 Non Profit Loan Application S S" at bounding box center [171, 310] width 212 height 33
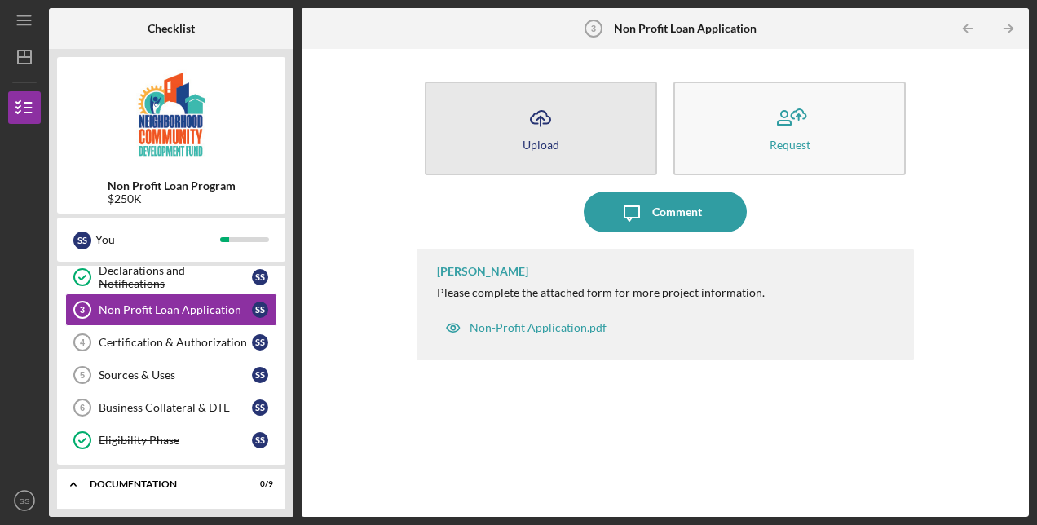
click at [573, 149] on button "Icon/Upload Upload" at bounding box center [541, 129] width 232 height 94
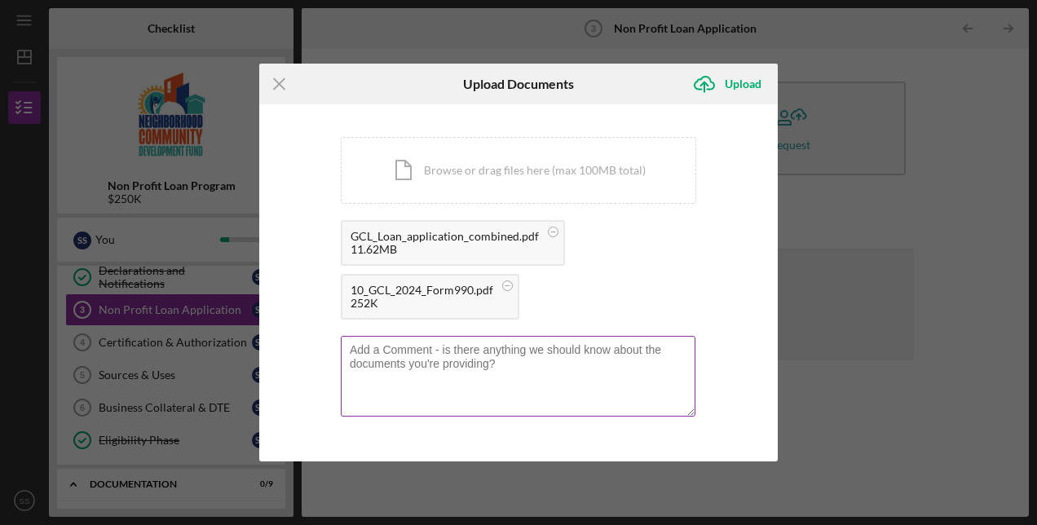
click at [515, 369] on textarea at bounding box center [518, 376] width 355 height 80
type textarea "N"
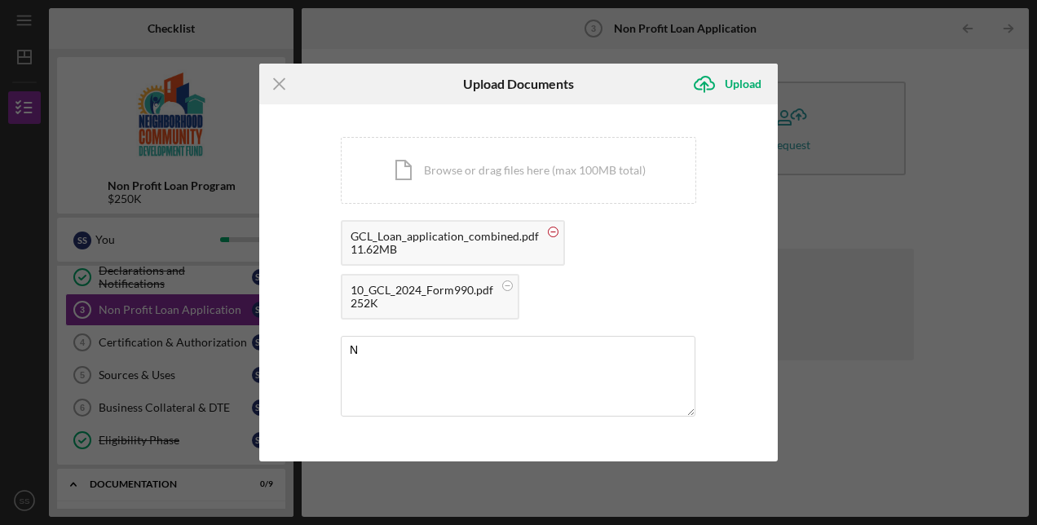
click at [549, 228] on circle at bounding box center [554, 233] width 10 height 10
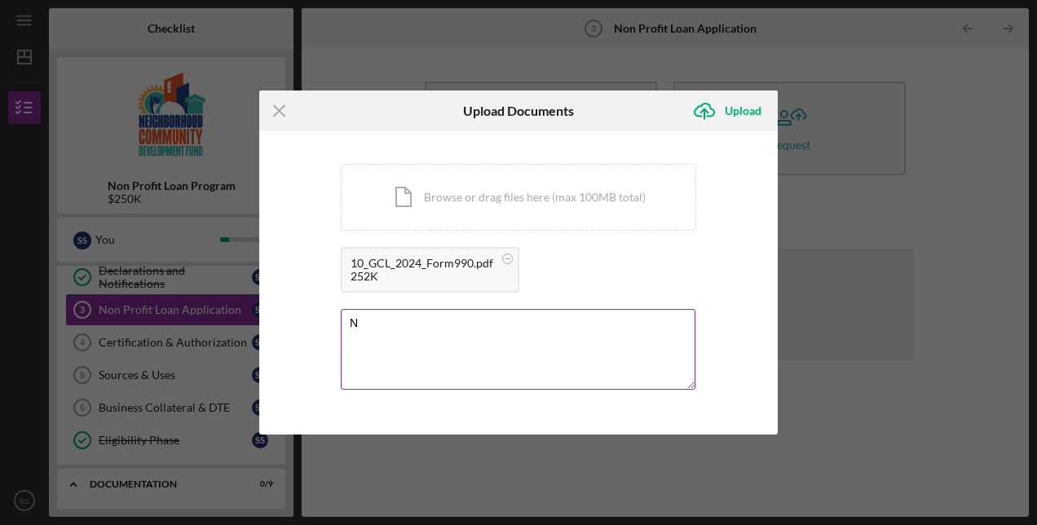
click at [394, 327] on textarea "N" at bounding box center [518, 349] width 355 height 80
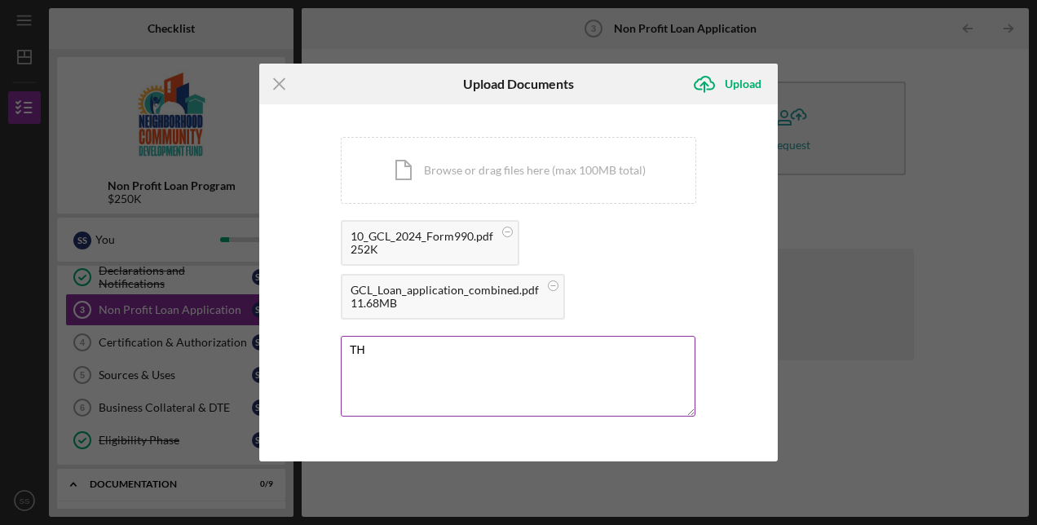
type textarea "T"
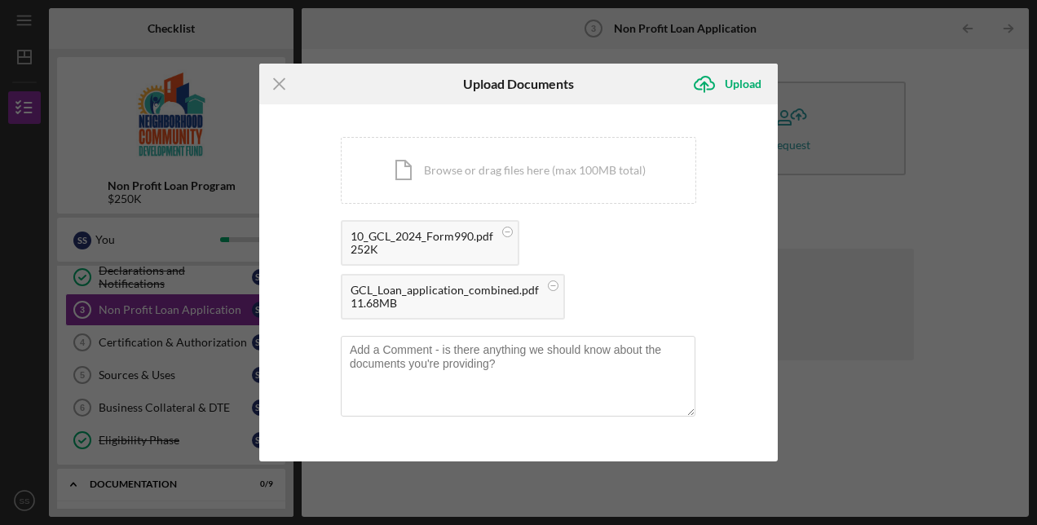
click at [442, 299] on div "11.68MB" at bounding box center [445, 303] width 188 height 13
drag, startPoint x: 428, startPoint y: 295, endPoint x: 409, endPoint y: 224, distance: 73.4
click at [409, 224] on div "10_GCL_2024_Form990.pdf 252K GCL_Loan_application_combined.pdf 11.68MB" at bounding box center [519, 274] width 356 height 108
drag, startPoint x: 409, startPoint y: 224, endPoint x: 443, endPoint y: 281, distance: 65.5
click at [443, 281] on div "GCL_Loan_application_combined.pdf 11.68MB" at bounding box center [453, 297] width 224 height 46
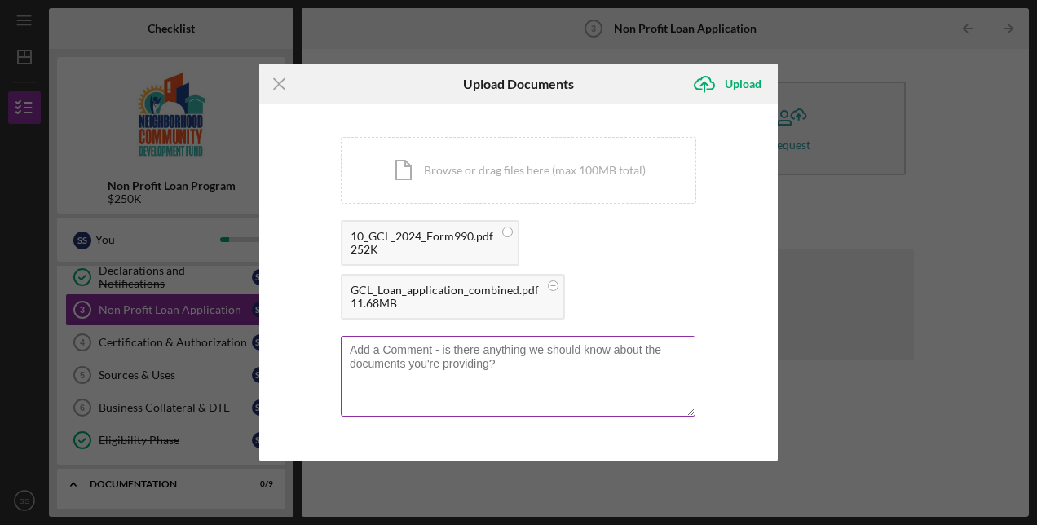
click at [458, 387] on textarea at bounding box center [518, 376] width 355 height 80
click at [347, 346] on textarea "Tax form 990 could not be combined with the other files and therefore was submi…" at bounding box center [518, 376] width 355 height 80
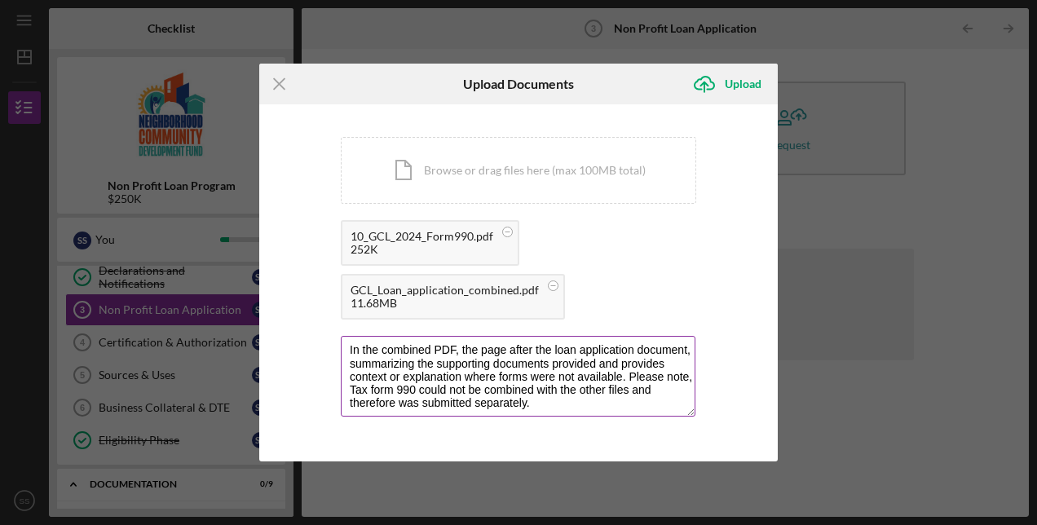
click at [415, 390] on textarea "In the combined PDF, the page after the loan application document, summarizing …" at bounding box center [518, 376] width 355 height 80
click at [620, 401] on textarea "In the combined PDF, the page after the loan application document, summarizing …" at bounding box center [518, 376] width 355 height 80
click at [683, 387] on textarea "In the combined PDF, the page after the loan application document, summarizing …" at bounding box center [518, 376] width 355 height 80
click at [684, 400] on textarea "In the combined PDF, the page after the loan application document, summarizing …" at bounding box center [518, 376] width 355 height 80
click at [414, 365] on textarea "In the combined PDF, the page after the loan application document, summarizing …" at bounding box center [518, 376] width 355 height 80
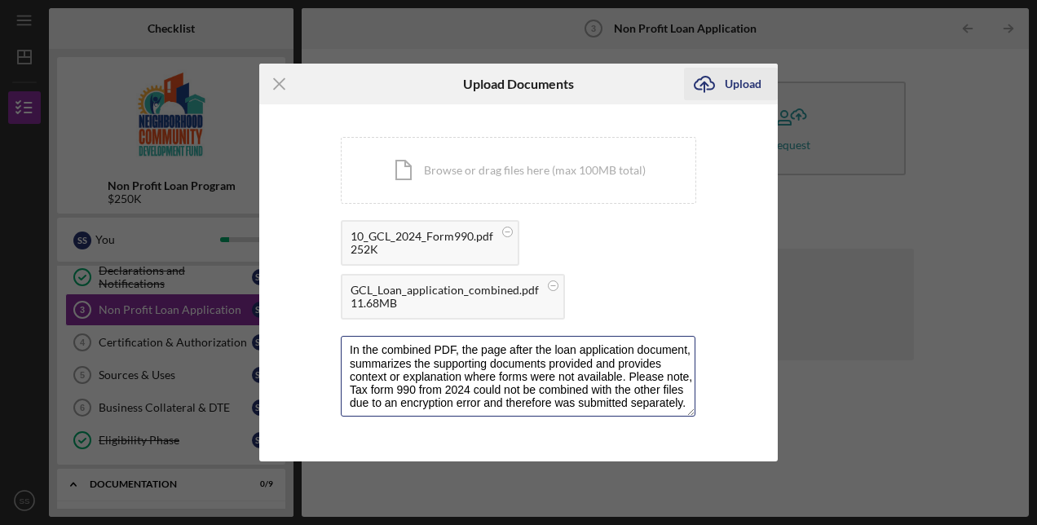
type textarea "In the combined PDF, the page after the loan application document, summarizes t…"
click at [750, 86] on div "Upload" at bounding box center [743, 84] width 37 height 33
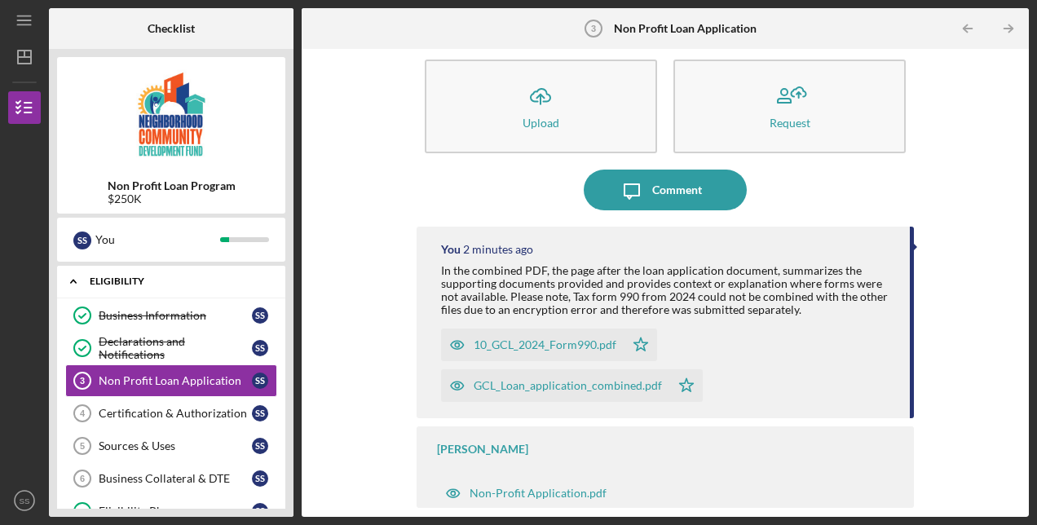
click at [70, 277] on icon "Icon/Expander" at bounding box center [73, 281] width 33 height 33
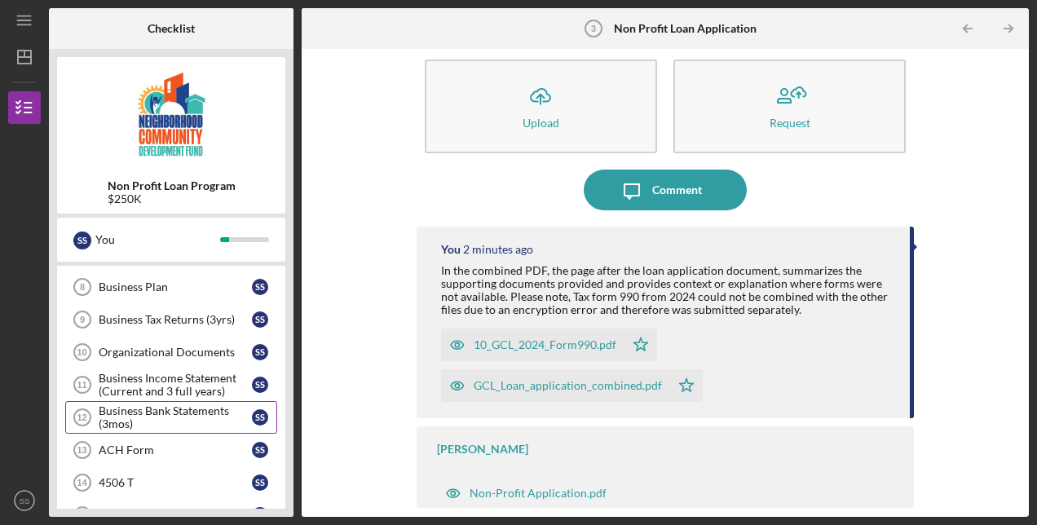
scroll to position [132, 0]
